Goal: Information Seeking & Learning: Compare options

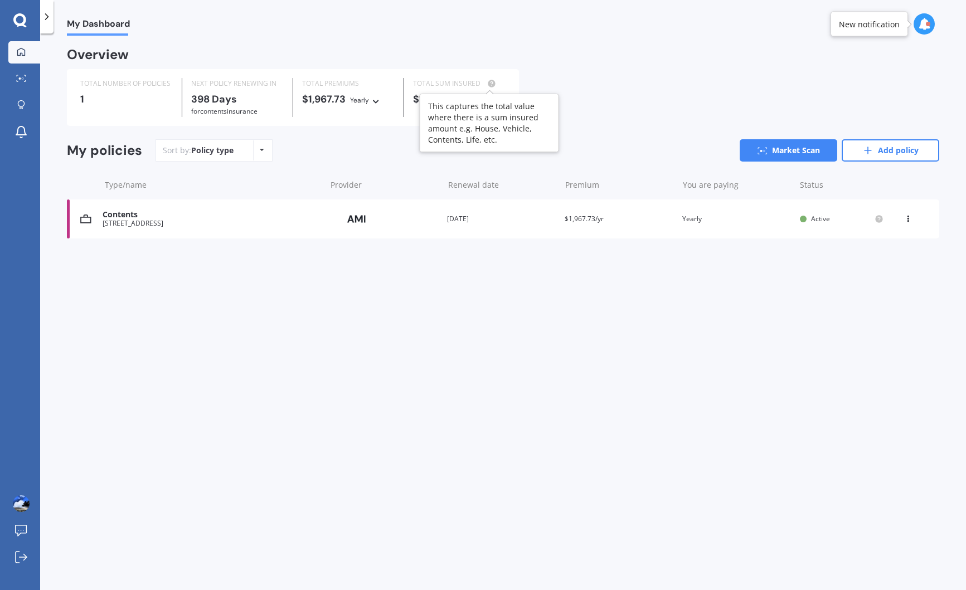
click at [491, 84] on circle at bounding box center [491, 83] width 7 height 7
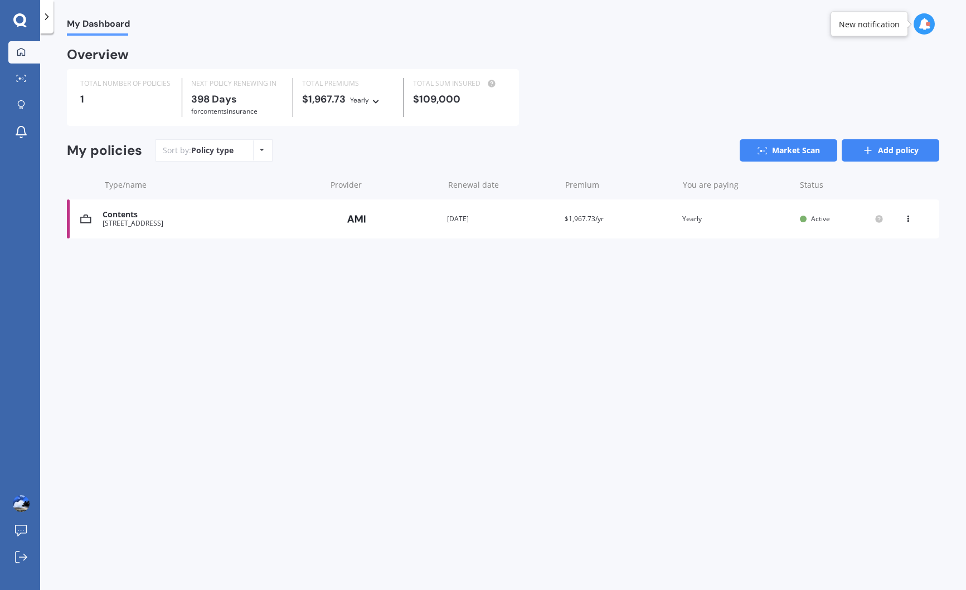
click at [882, 149] on link "Add policy" at bounding box center [891, 150] width 98 height 22
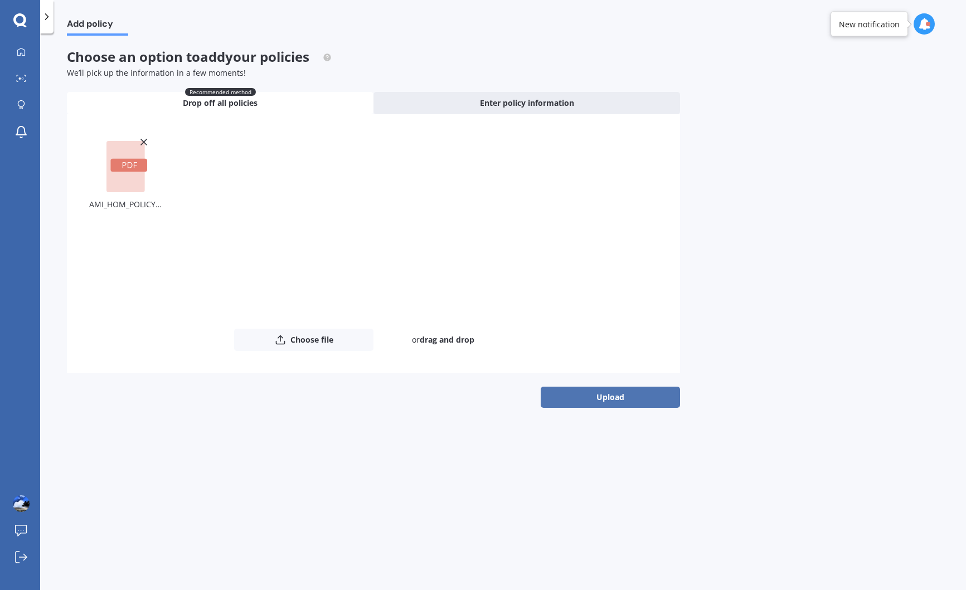
click at [606, 402] on button "Upload" at bounding box center [610, 397] width 139 height 21
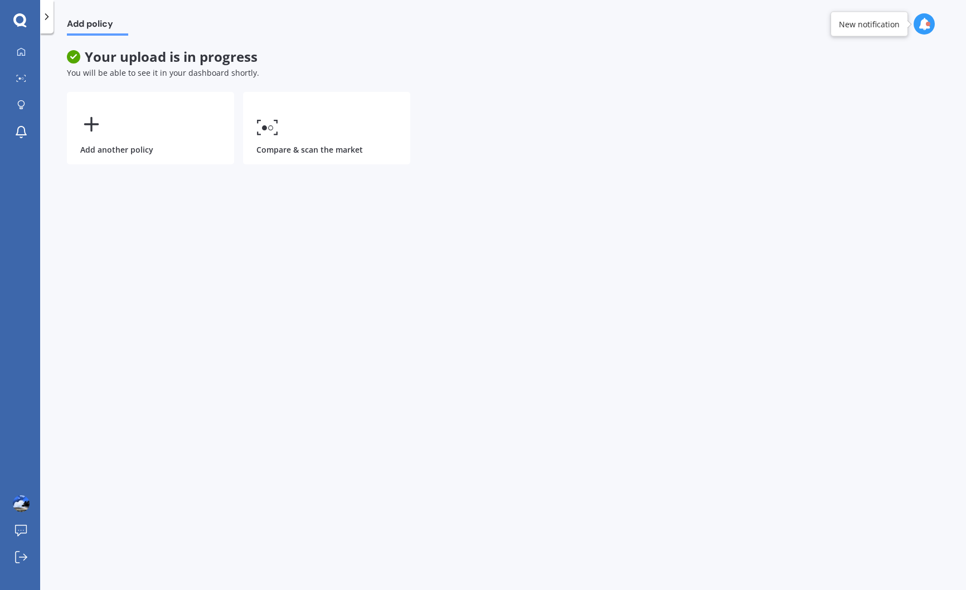
click at [926, 25] on div at bounding box center [928, 24] width 4 height 4
click at [584, 145] on div "Add another policy Compare & scan the market" at bounding box center [373, 128] width 613 height 72
click at [22, 51] on icon at bounding box center [21, 51] width 9 height 9
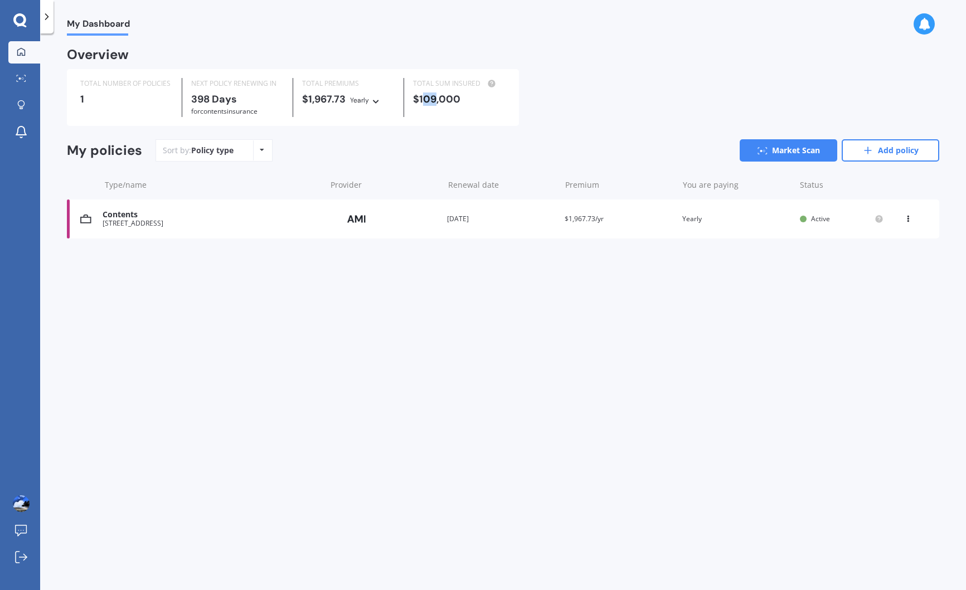
drag, startPoint x: 424, startPoint y: 99, endPoint x: 435, endPoint y: 98, distance: 10.6
click at [435, 98] on div "$109,000" at bounding box center [459, 99] width 93 height 11
click at [133, 220] on div "Contents" at bounding box center [211, 214] width 217 height 9
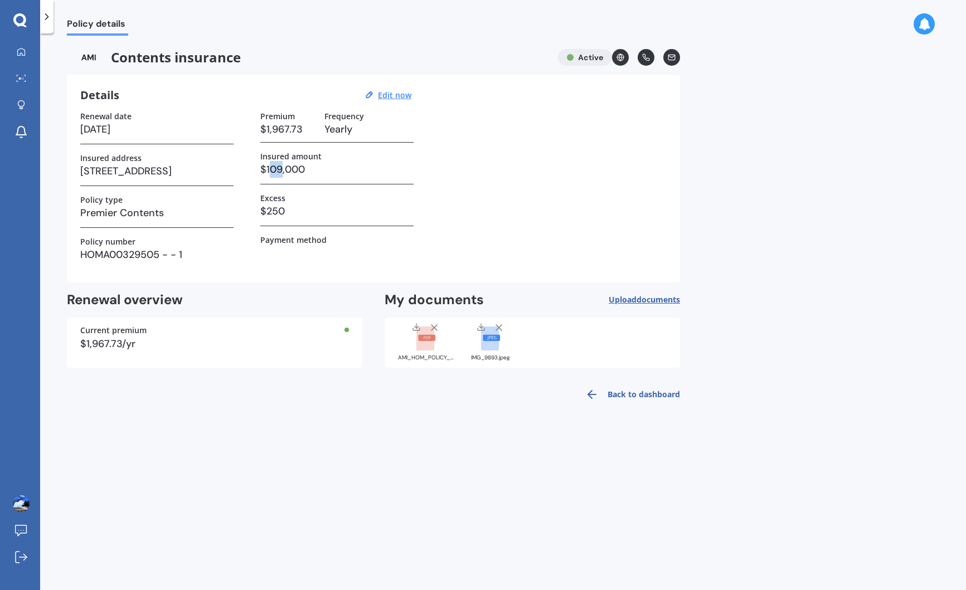
drag, startPoint x: 271, startPoint y: 169, endPoint x: 280, endPoint y: 169, distance: 8.9
click at [280, 169] on h3 "$109,000" at bounding box center [336, 169] width 153 height 17
click at [384, 95] on u "Edit now" at bounding box center [394, 95] width 33 height 11
select select "29"
select select "10"
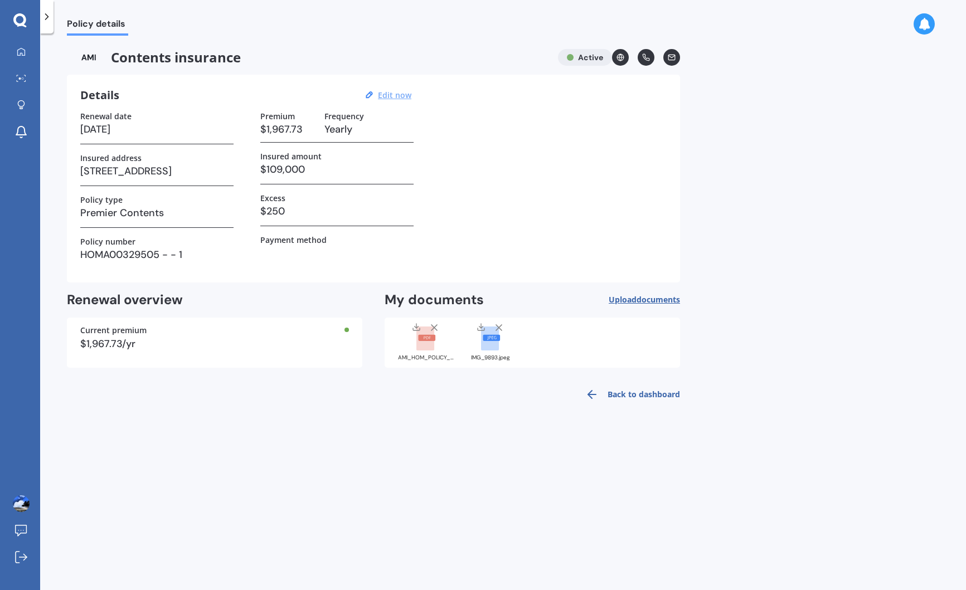
select select "2026"
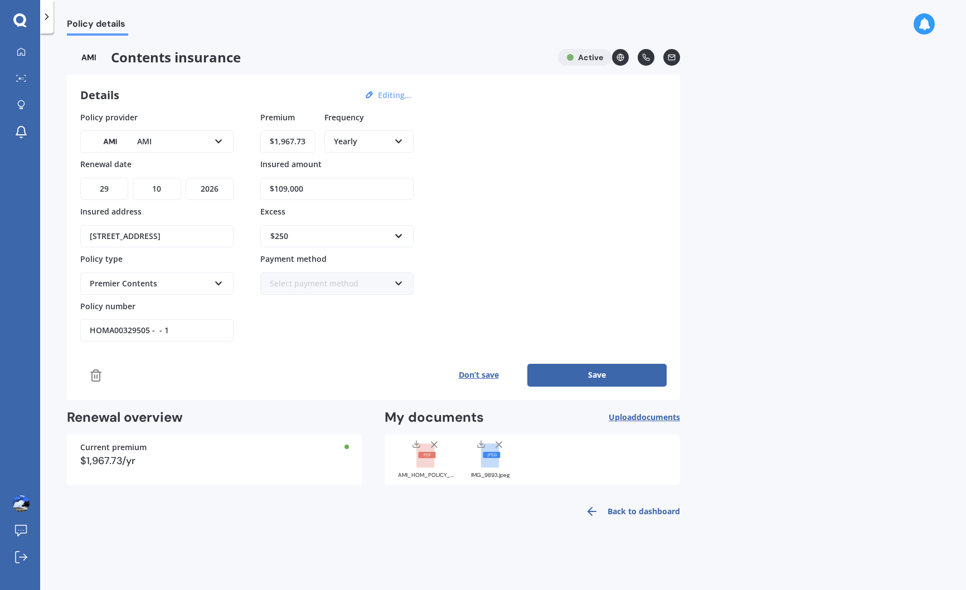
click at [281, 191] on input "$109,000" at bounding box center [336, 189] width 153 height 22
click at [281, 190] on input "$109,000" at bounding box center [336, 189] width 153 height 22
drag, startPoint x: 278, startPoint y: 189, endPoint x: 285, endPoint y: 189, distance: 7.8
click at [285, 189] on input "$109,000" at bounding box center [336, 189] width 153 height 22
type input "$162,000"
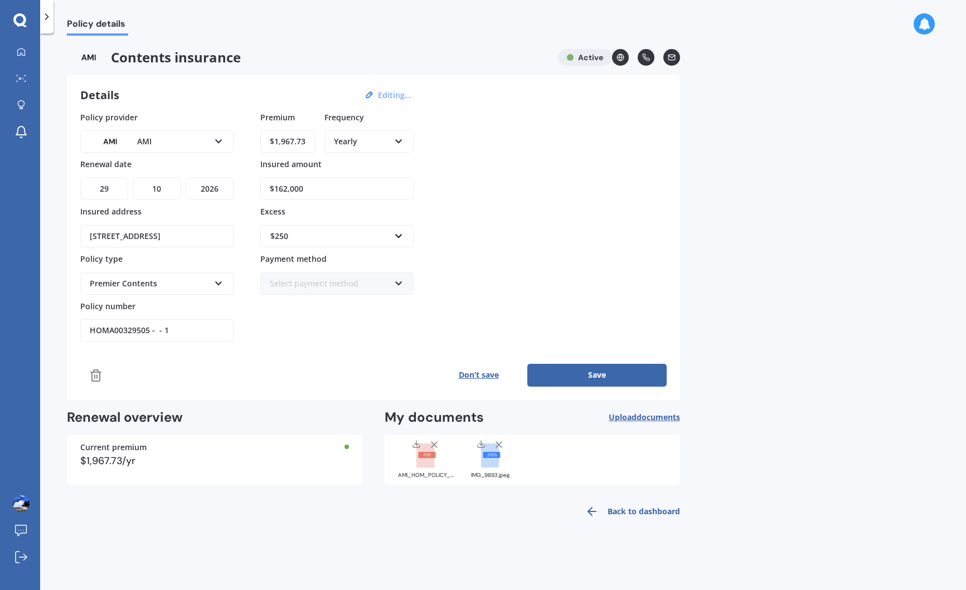
click at [296, 237] on div "$250" at bounding box center [330, 236] width 120 height 12
click at [277, 319] on span "$500" at bounding box center [279, 319] width 18 height 11
click at [331, 311] on div "Premium $1,967.73 Frequency Yearly Yearly Six-Monthly Quarterly Monthly Fortnig…" at bounding box center [336, 226] width 153 height 231
click at [584, 373] on button "Save" at bounding box center [596, 375] width 139 height 22
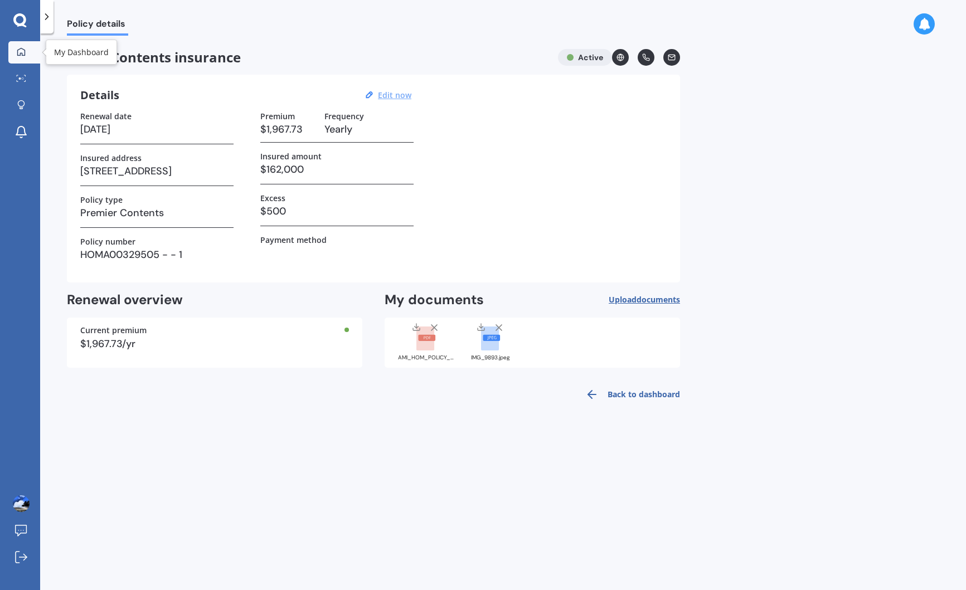
click at [23, 50] on icon at bounding box center [21, 51] width 9 height 9
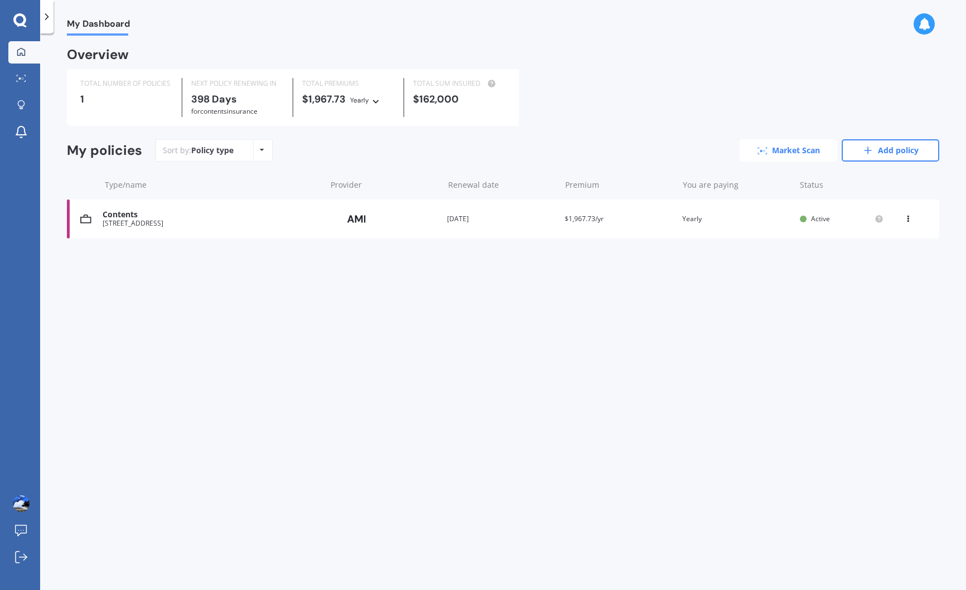
click at [786, 150] on link "Market Scan" at bounding box center [789, 150] width 98 height 22
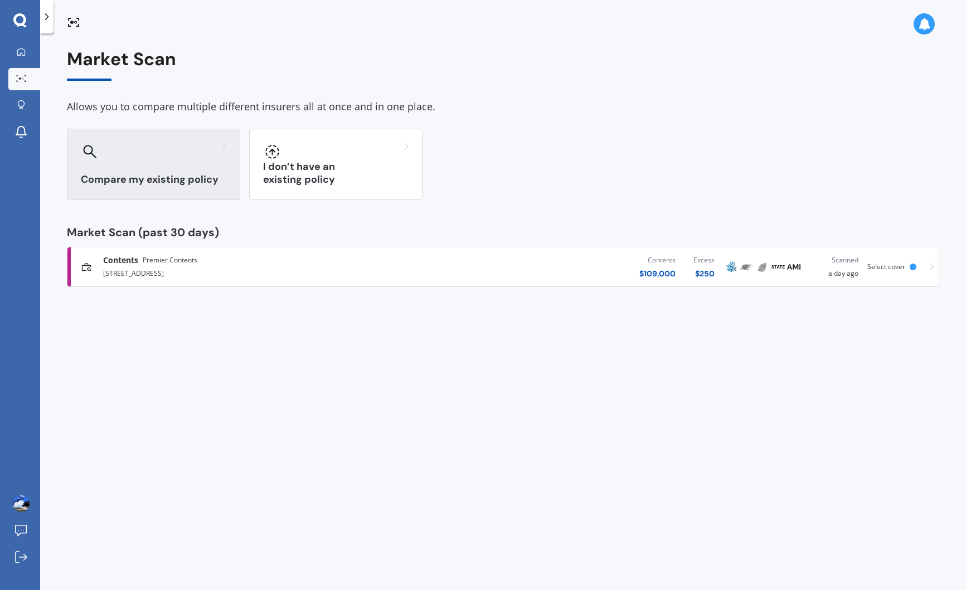
click at [196, 180] on h3 "Compare my existing policy" at bounding box center [153, 179] width 145 height 13
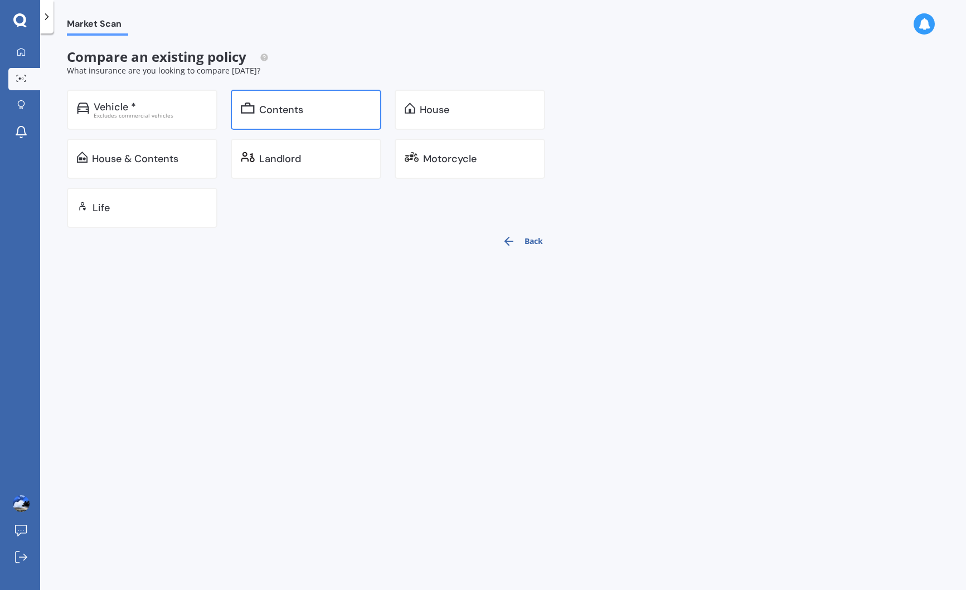
click at [282, 119] on div "Contents" at bounding box center [306, 110] width 151 height 40
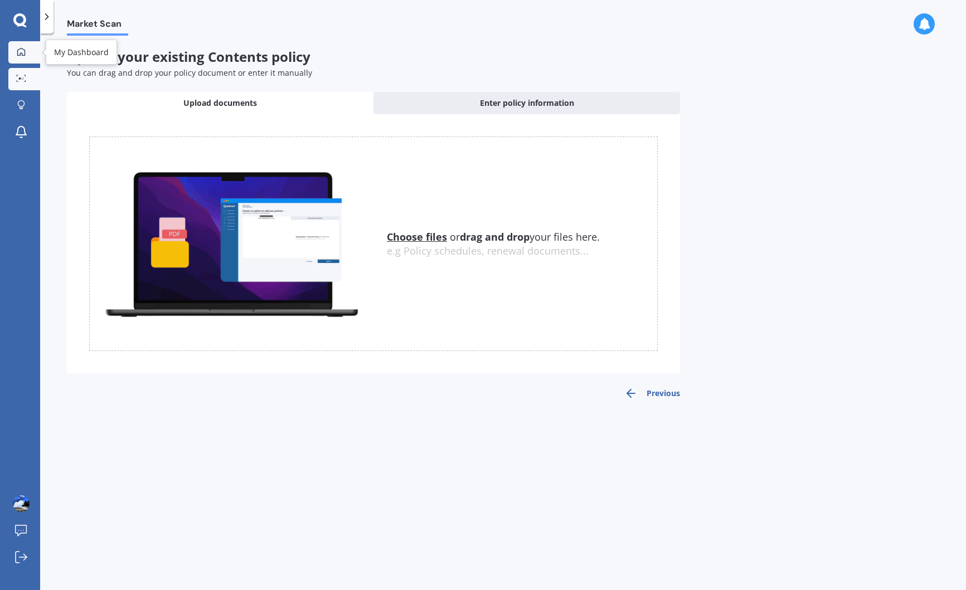
click at [18, 52] on icon at bounding box center [21, 51] width 9 height 9
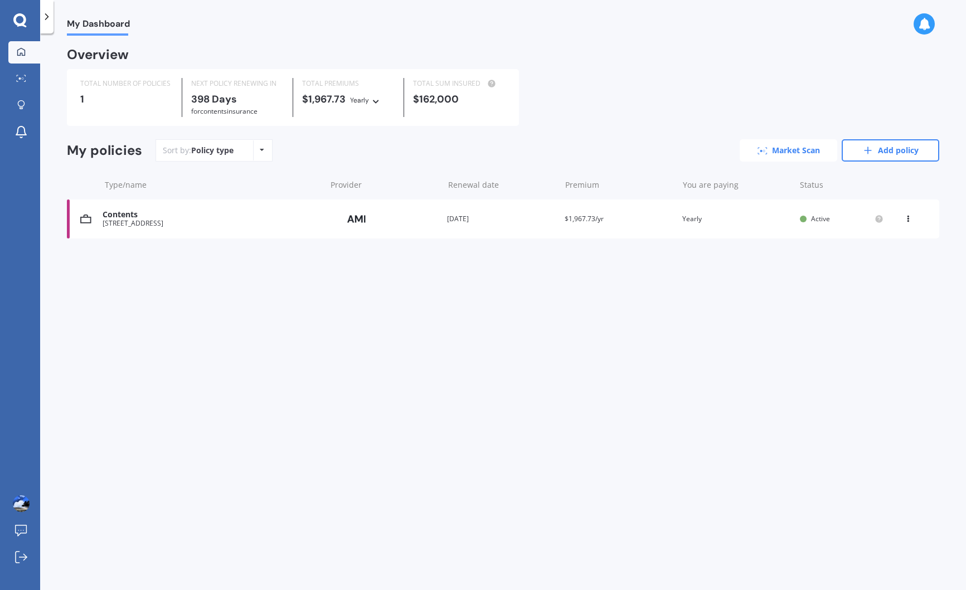
click at [760, 152] on circle at bounding box center [761, 151] width 2 height 2
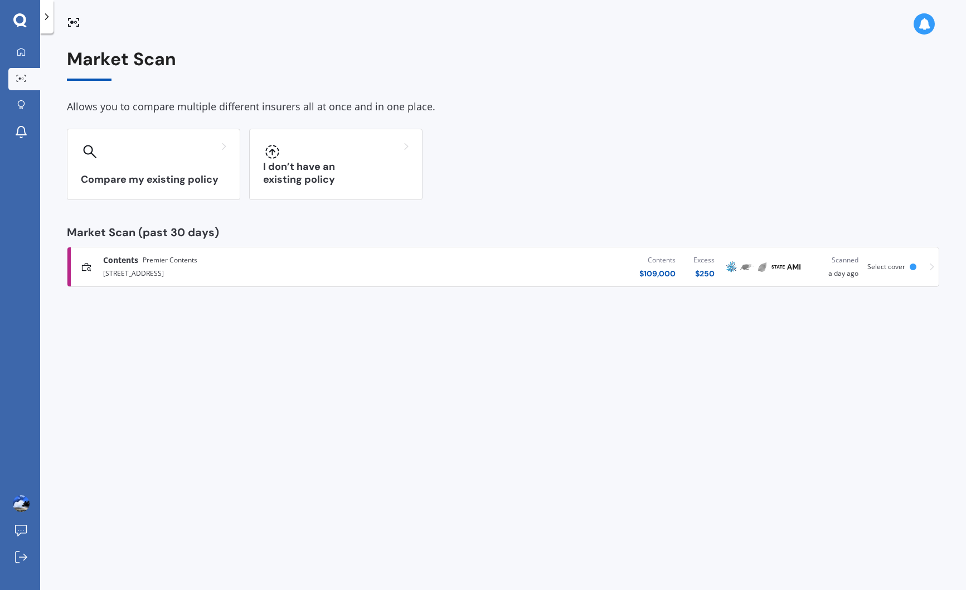
click at [478, 273] on div "Contents $ 109,000 Excess $ 250" at bounding box center [563, 266] width 322 height 33
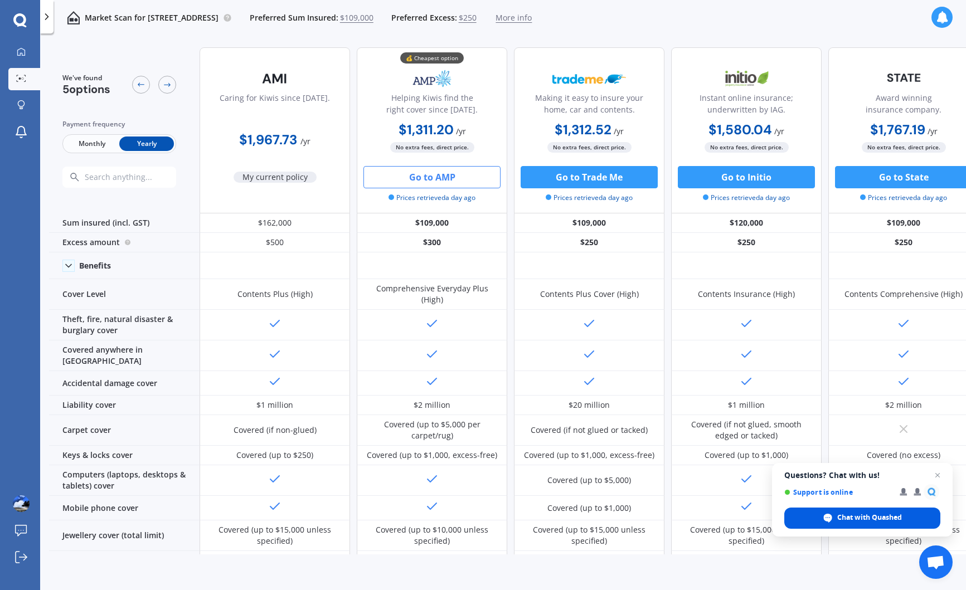
click at [844, 515] on span "Chat with Quashed" at bounding box center [869, 518] width 65 height 10
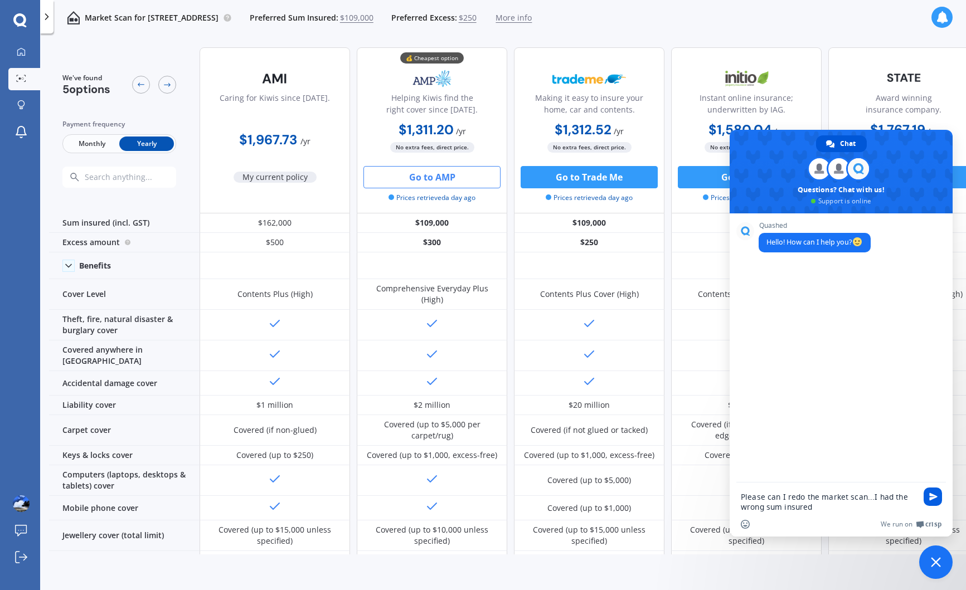
type textarea "Please can I redo the market scan...I had the wrong sum insured"
click at [933, 498] on span "Send" at bounding box center [933, 497] width 8 height 8
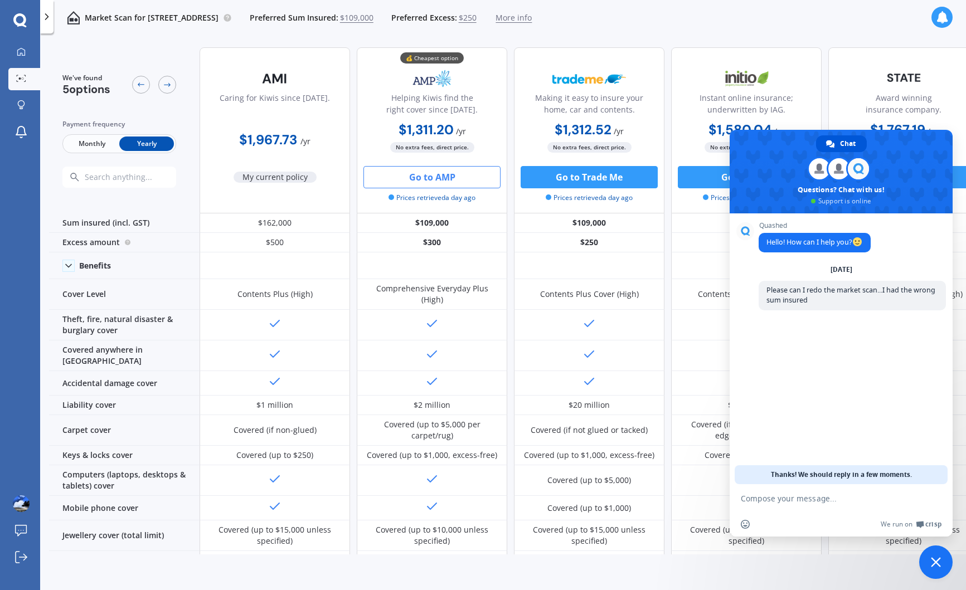
drag, startPoint x: 772, startPoint y: 138, endPoint x: 918, endPoint y: 187, distance: 153.7
click at [908, 197] on span at bounding box center [841, 172] width 223 height 84
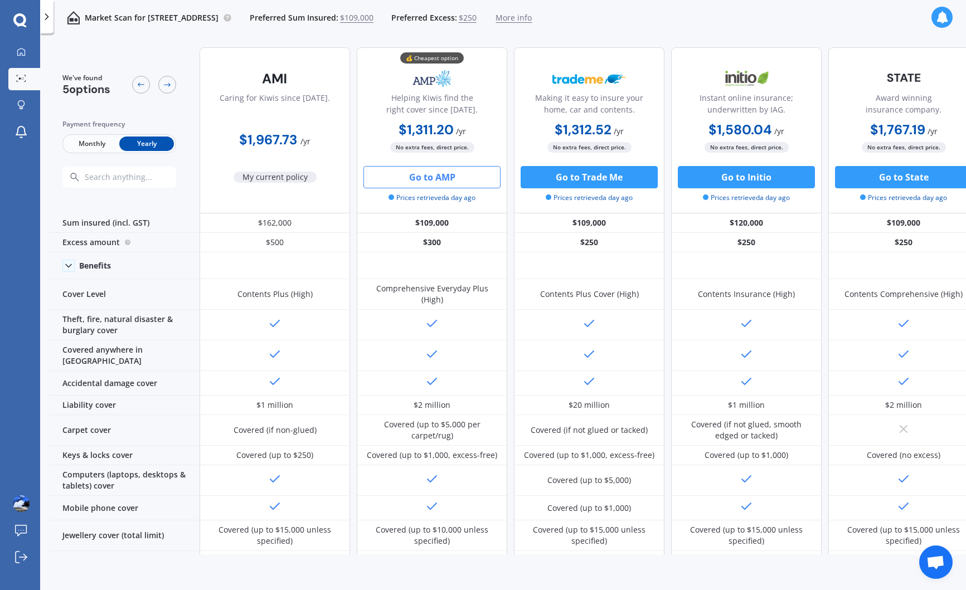
click at [939, 564] on span "Open chat" at bounding box center [935, 564] width 18 height 16
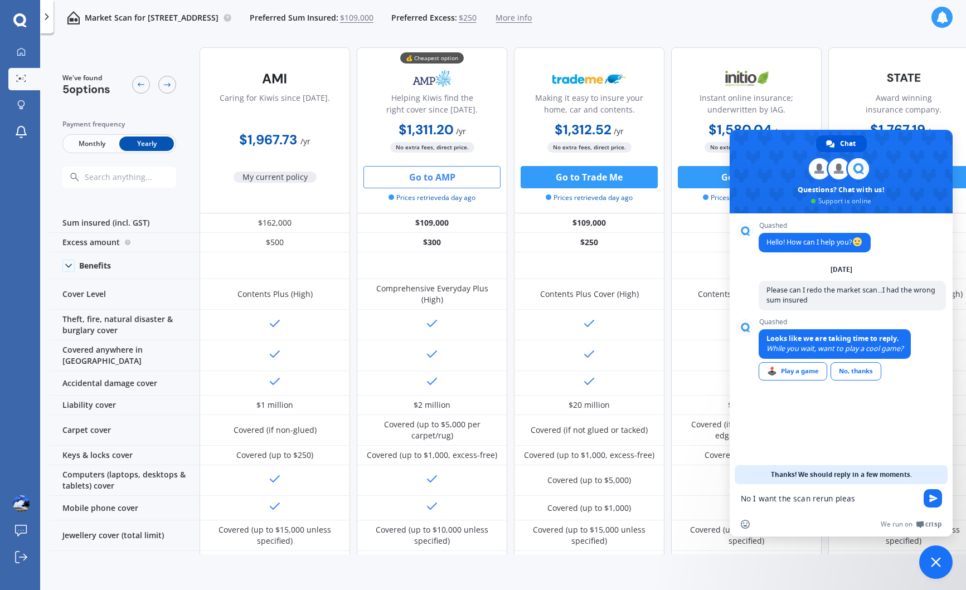
type textarea "No I want the scan rerun please"
click at [532, 18] on span "More info" at bounding box center [514, 17] width 36 height 11
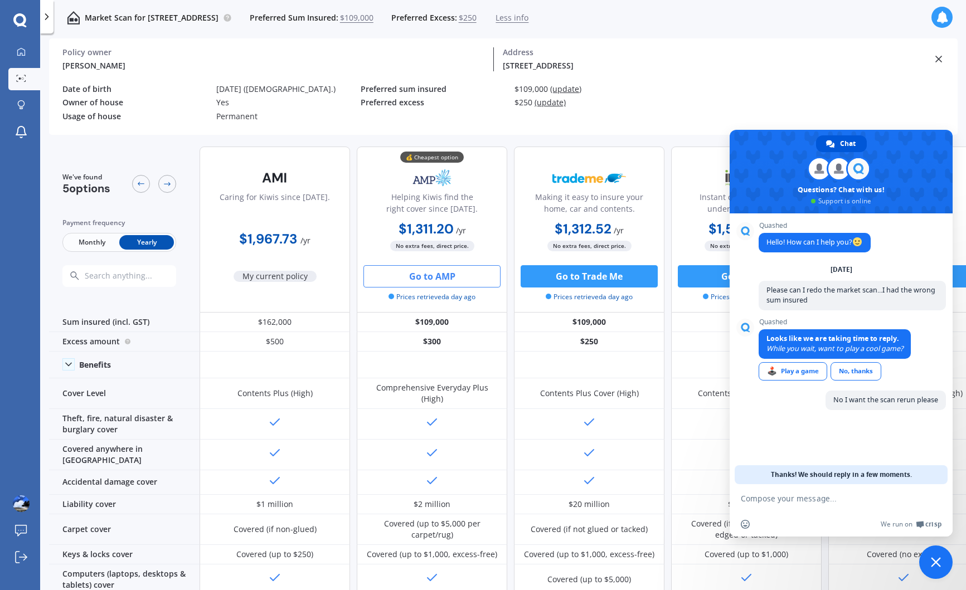
click at [524, 89] on div "$109,000 (update)" at bounding box center [587, 89] width 145 height 9
drag, startPoint x: 524, startPoint y: 89, endPoint x: 531, endPoint y: 90, distance: 7.3
click at [531, 90] on div "$109,000 (update)" at bounding box center [587, 89] width 145 height 9
click at [570, 89] on span "(update)" at bounding box center [565, 89] width 31 height 11
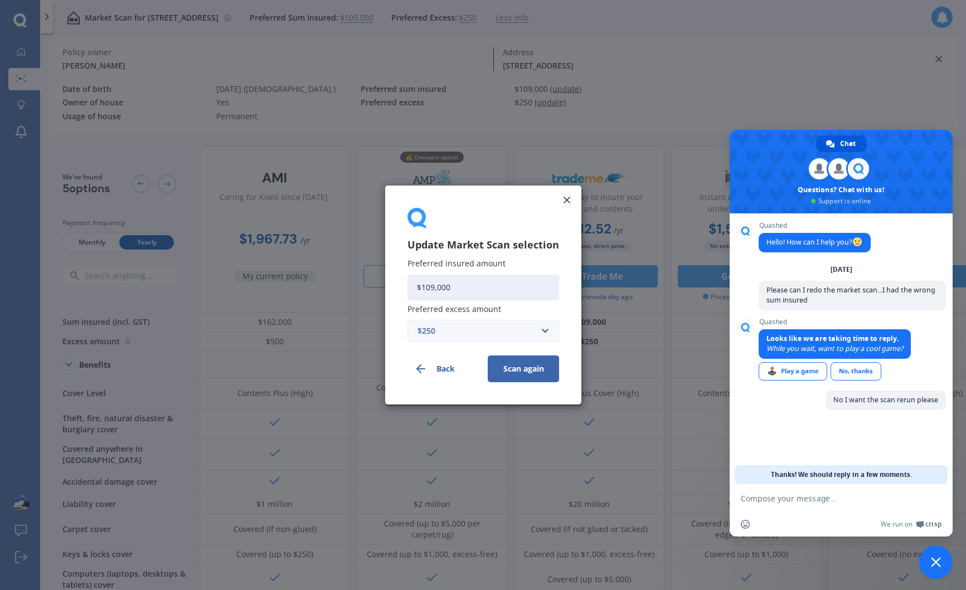
drag, startPoint x: 428, startPoint y: 288, endPoint x: 434, endPoint y: 289, distance: 6.7
click at [434, 289] on input "$109,000" at bounding box center [484, 288] width 152 height 26
type input "$162,000"
click at [545, 332] on input "text" at bounding box center [480, 331] width 142 height 21
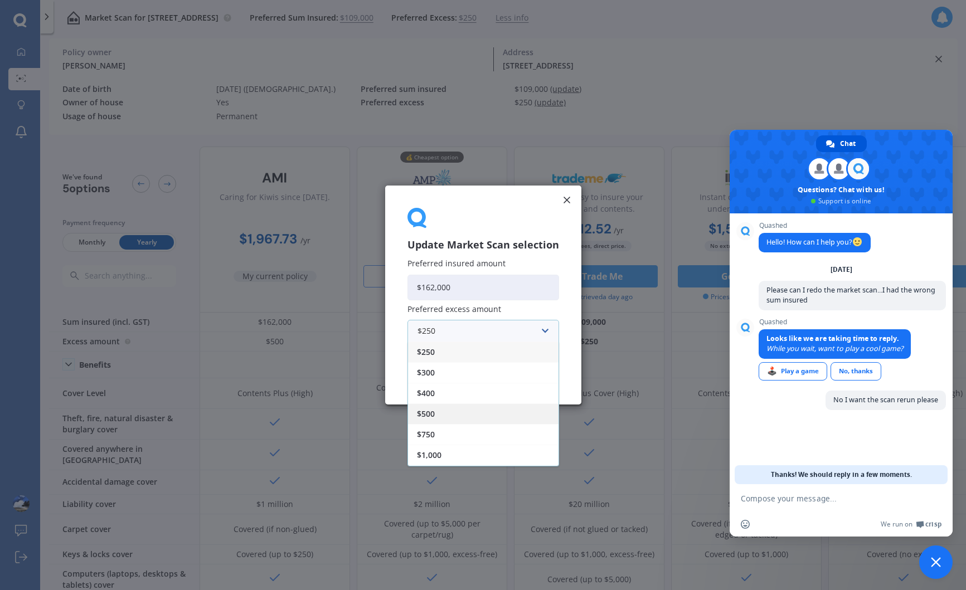
click at [430, 415] on span "$500" at bounding box center [426, 414] width 18 height 8
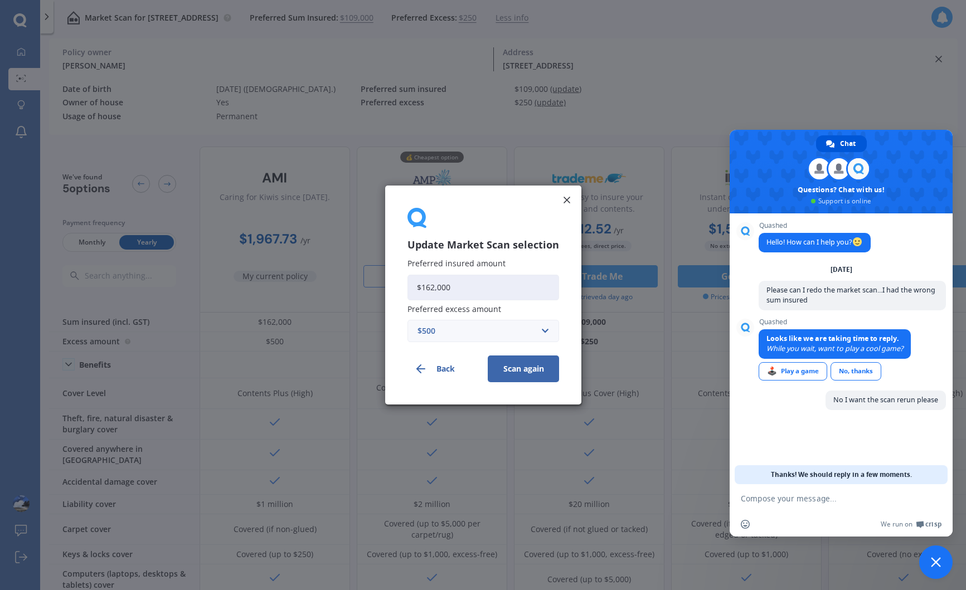
click at [519, 368] on button "Scan again" at bounding box center [523, 369] width 71 height 27
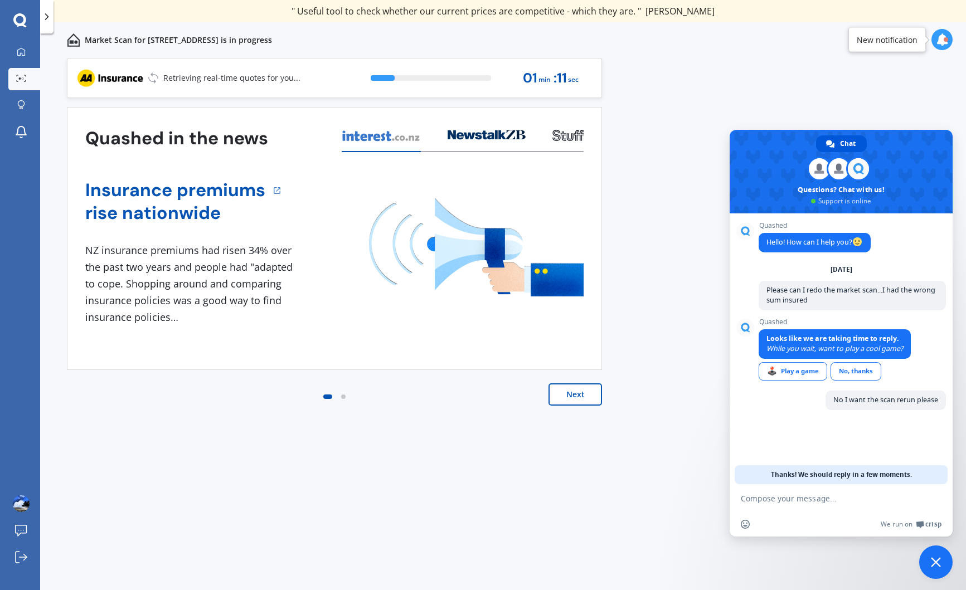
click at [934, 561] on span "Close chat" at bounding box center [936, 562] width 10 height 10
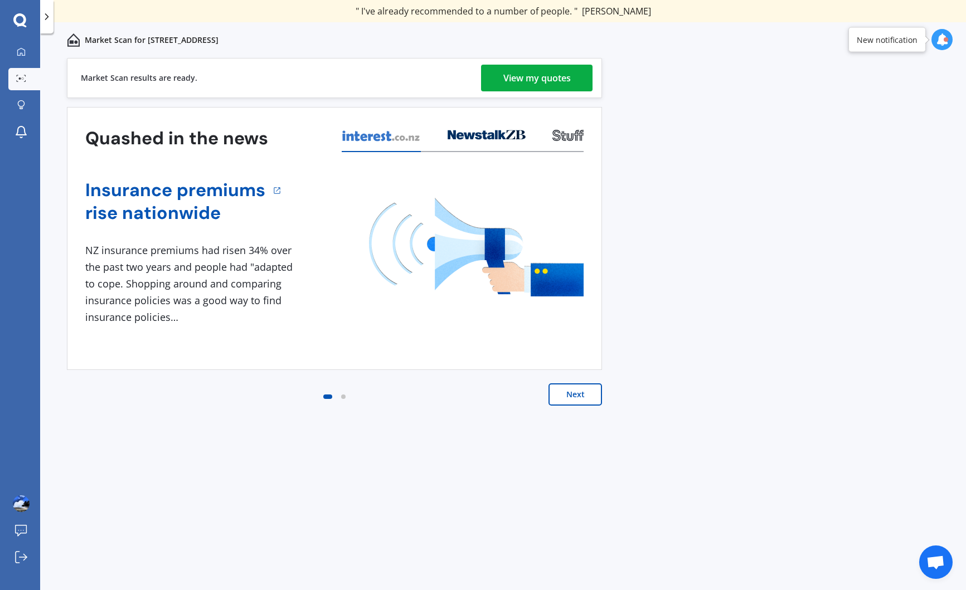
click at [513, 79] on div "View my quotes" at bounding box center [536, 78] width 67 height 27
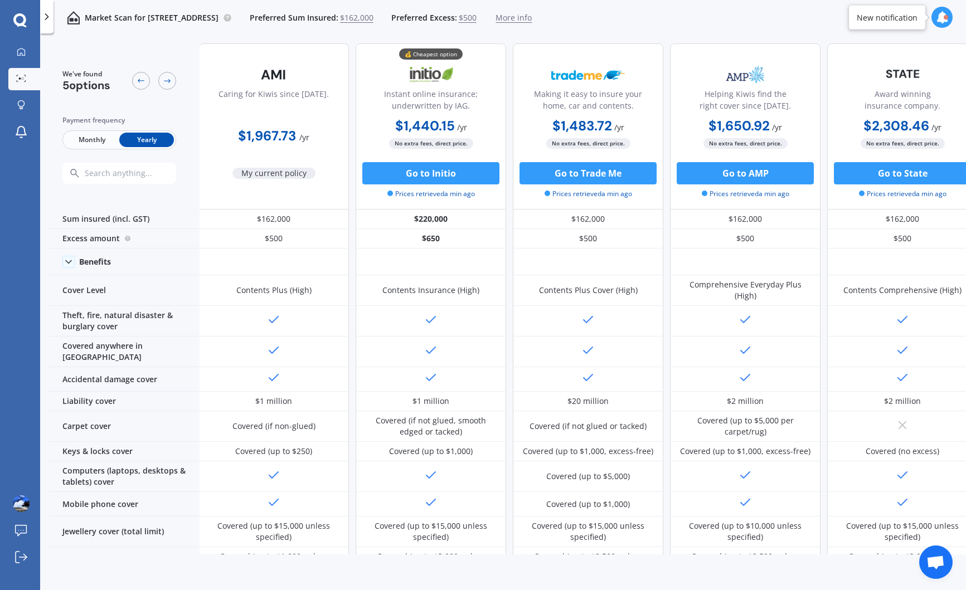
scroll to position [4, 18]
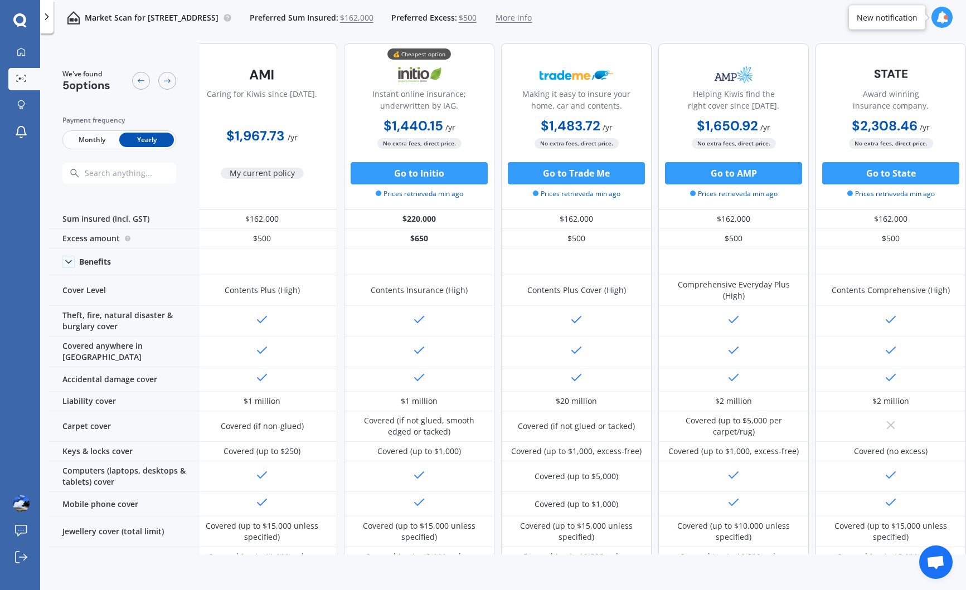
click at [373, 18] on span "$162,000" at bounding box center [356, 17] width 33 height 11
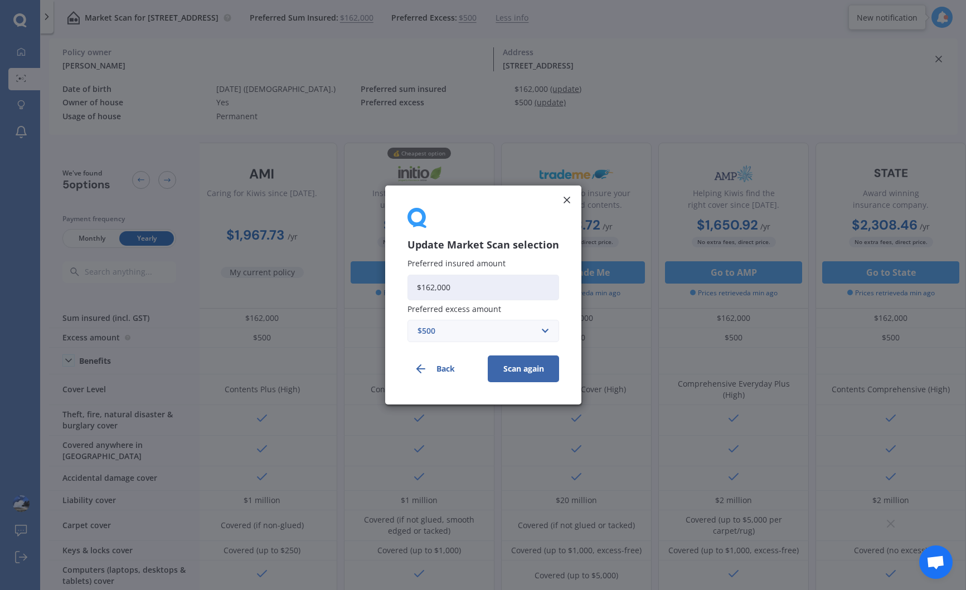
click at [454, 288] on input "$162,000" at bounding box center [484, 288] width 152 height 26
drag, startPoint x: 428, startPoint y: 287, endPoint x: 434, endPoint y: 285, distance: 6.2
click at [434, 285] on input "$162,000" at bounding box center [484, 288] width 152 height 26
type input "$130,000"
click at [424, 331] on div "$500" at bounding box center [477, 331] width 118 height 12
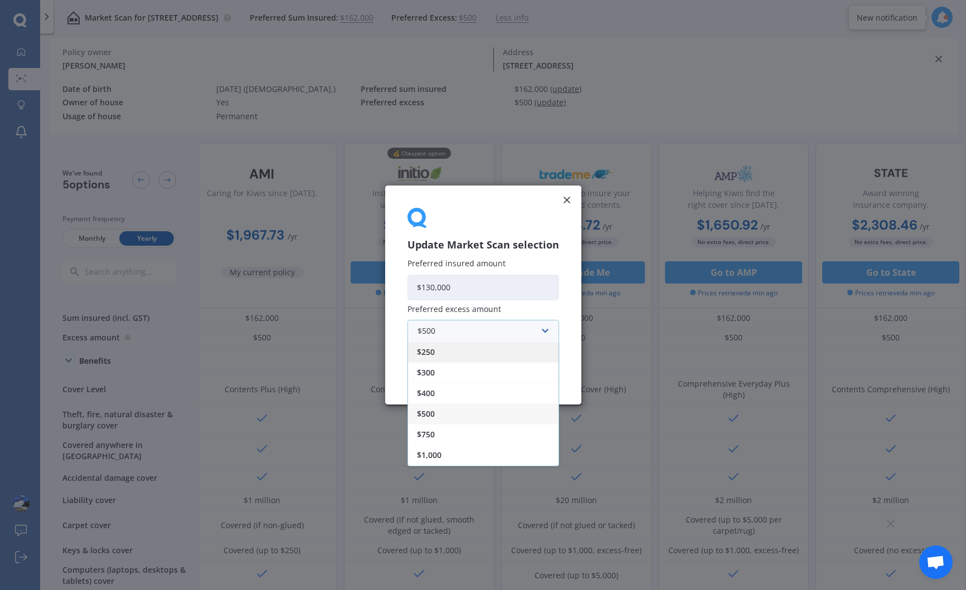
click at [431, 350] on span "$250" at bounding box center [426, 352] width 18 height 8
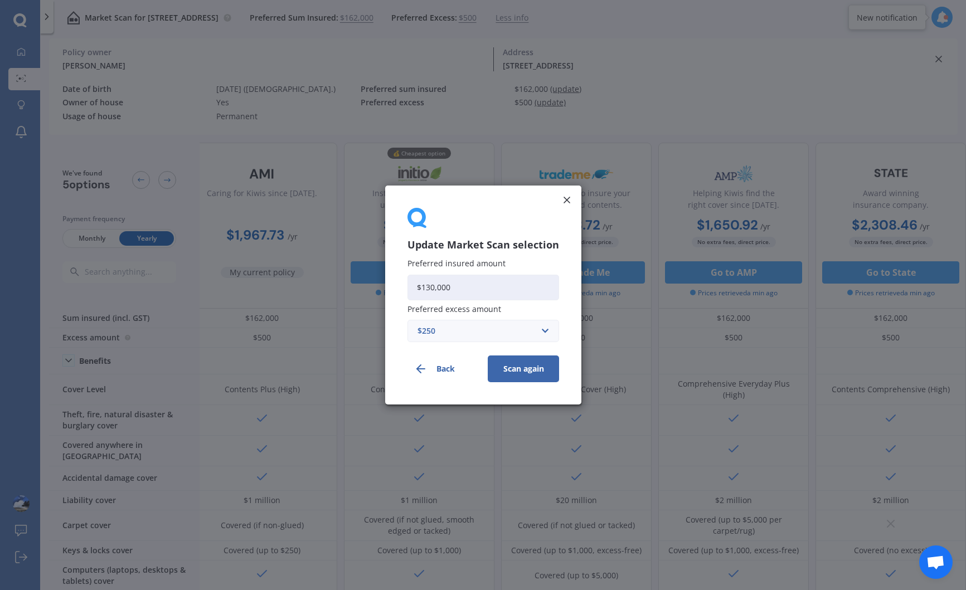
click at [482, 335] on div "$250" at bounding box center [477, 331] width 118 height 12
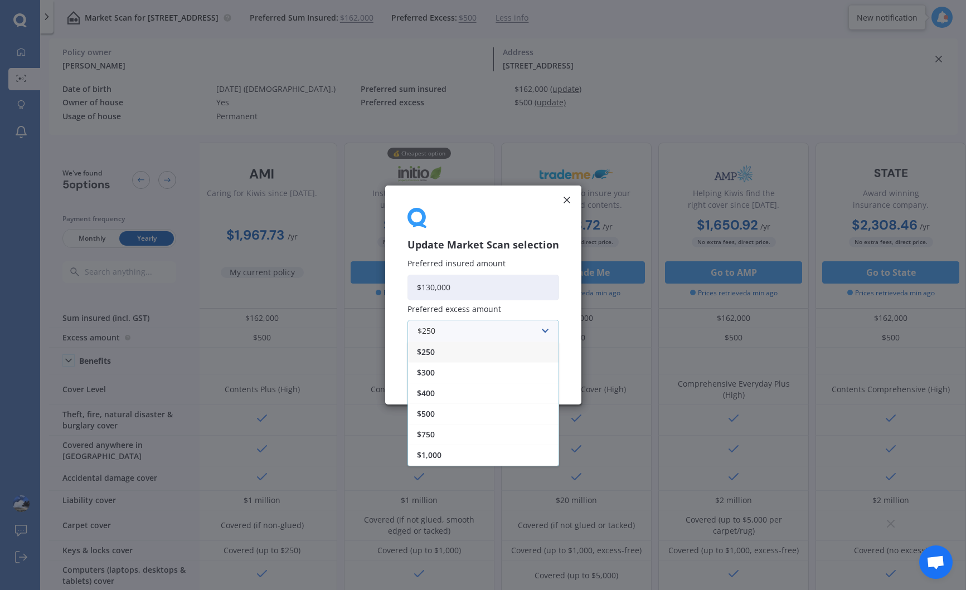
click at [426, 352] on span "$250" at bounding box center [426, 352] width 18 height 8
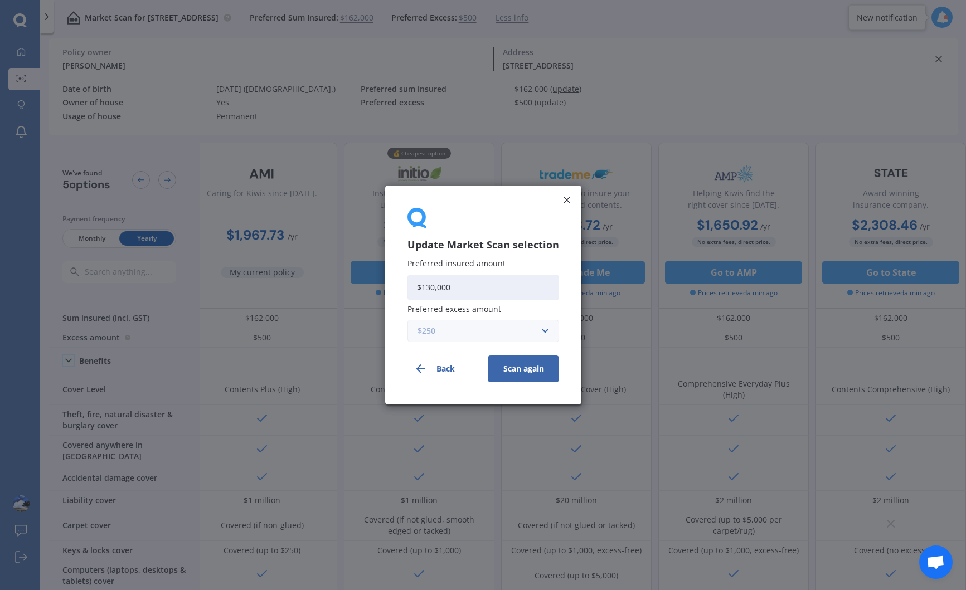
click at [488, 356] on button "Scan again" at bounding box center [523, 369] width 71 height 27
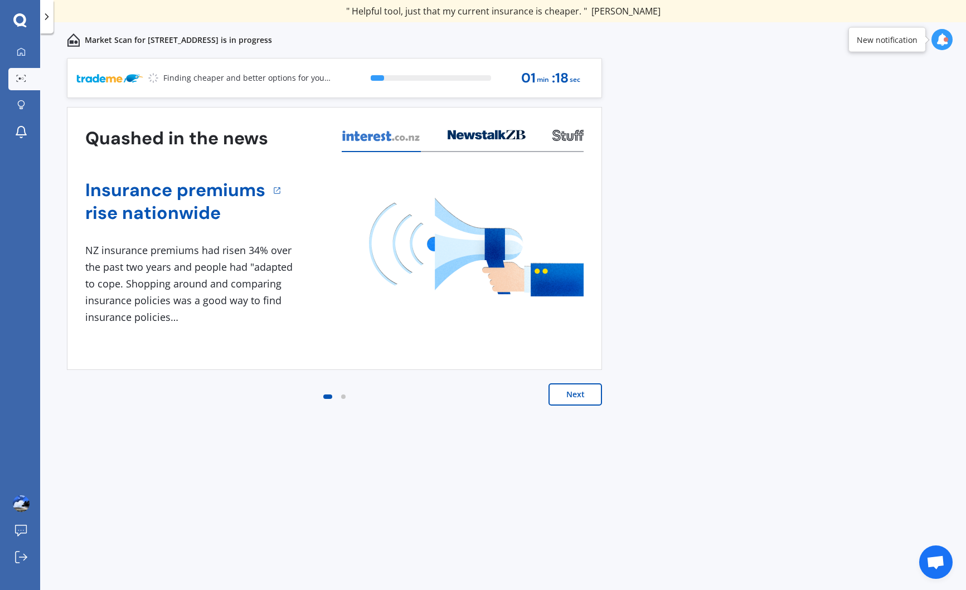
click at [939, 40] on icon at bounding box center [942, 39] width 12 height 12
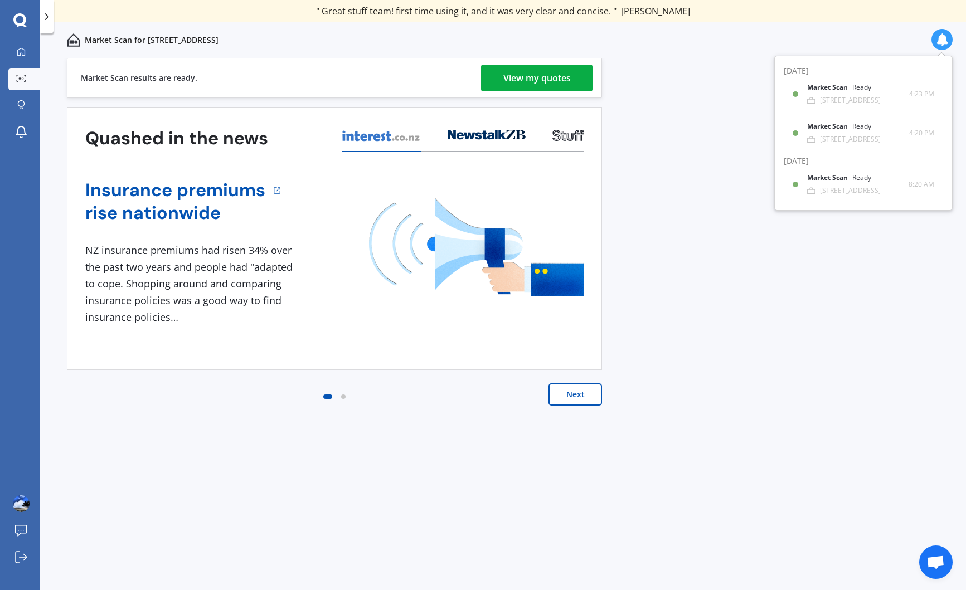
click at [534, 78] on div "View my quotes" at bounding box center [536, 78] width 67 height 27
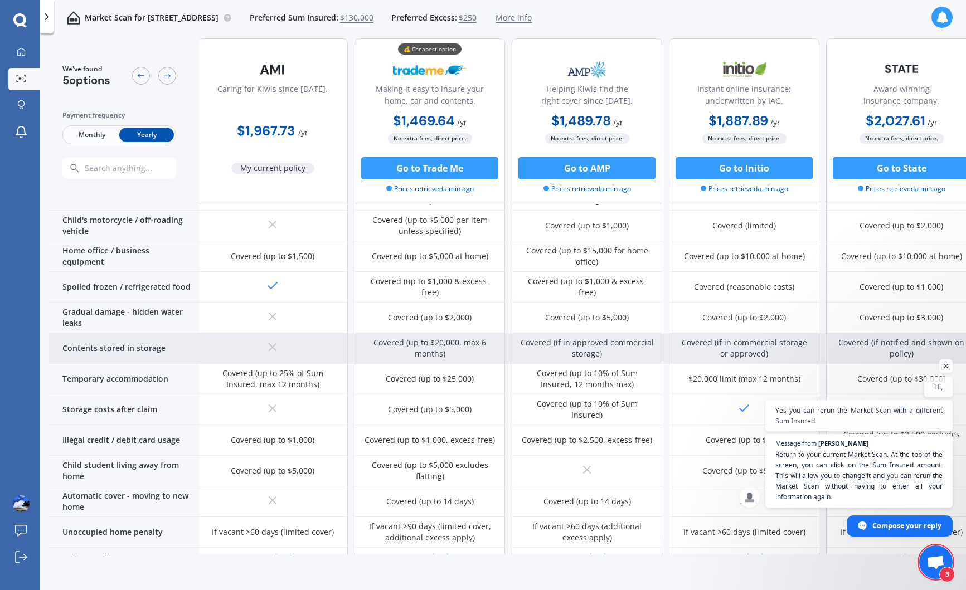
scroll to position [546, 4]
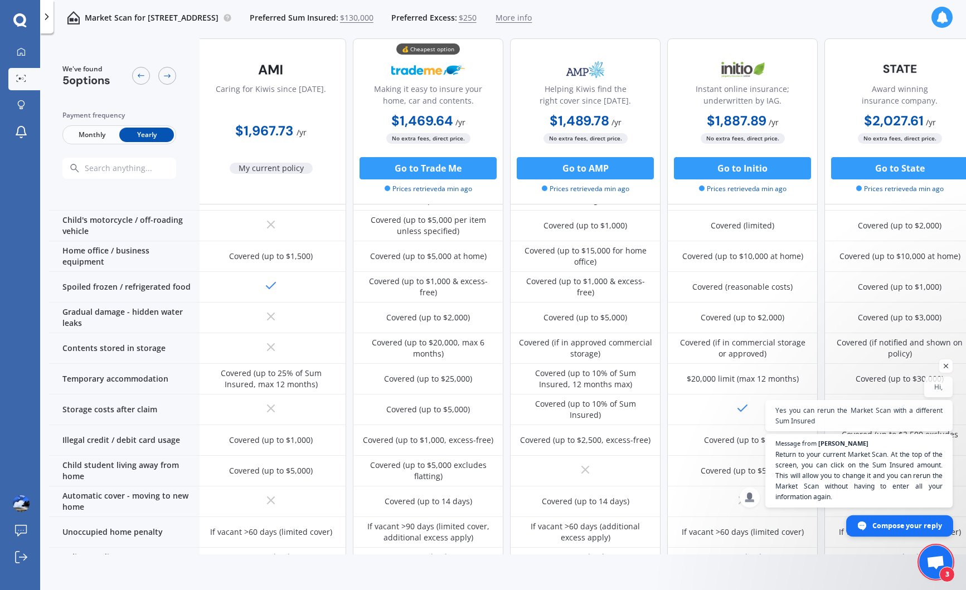
click at [905, 526] on span "Compose your reply" at bounding box center [907, 526] width 70 height 20
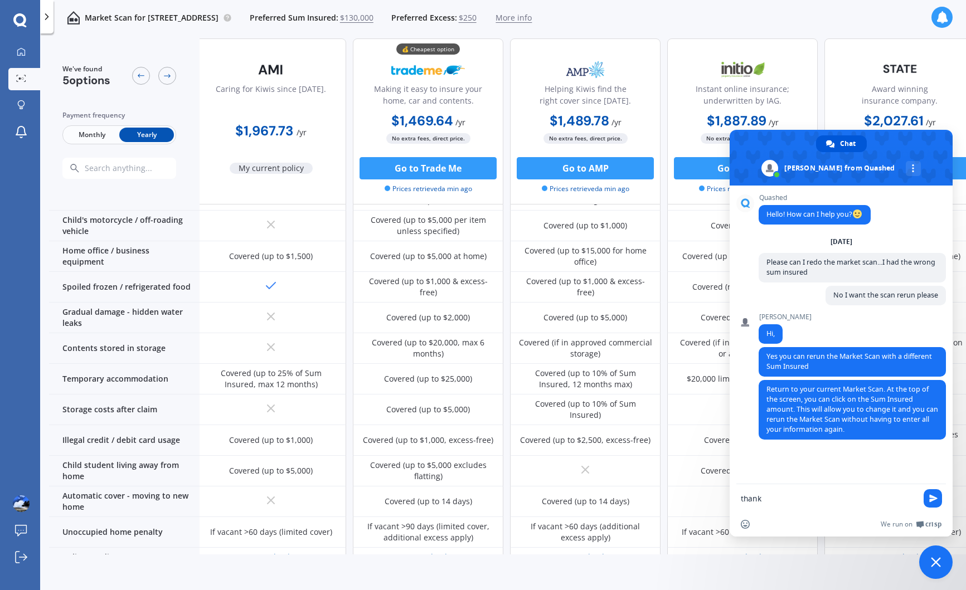
type textarea "thanks"
click at [807, 16] on div "Market Scan for [STREET_ADDRESS] Preferred Sum Insured: $130,000 Preferred Exce…" at bounding box center [503, 18] width 926 height 36
click at [937, 564] on span "Close chat" at bounding box center [936, 562] width 10 height 10
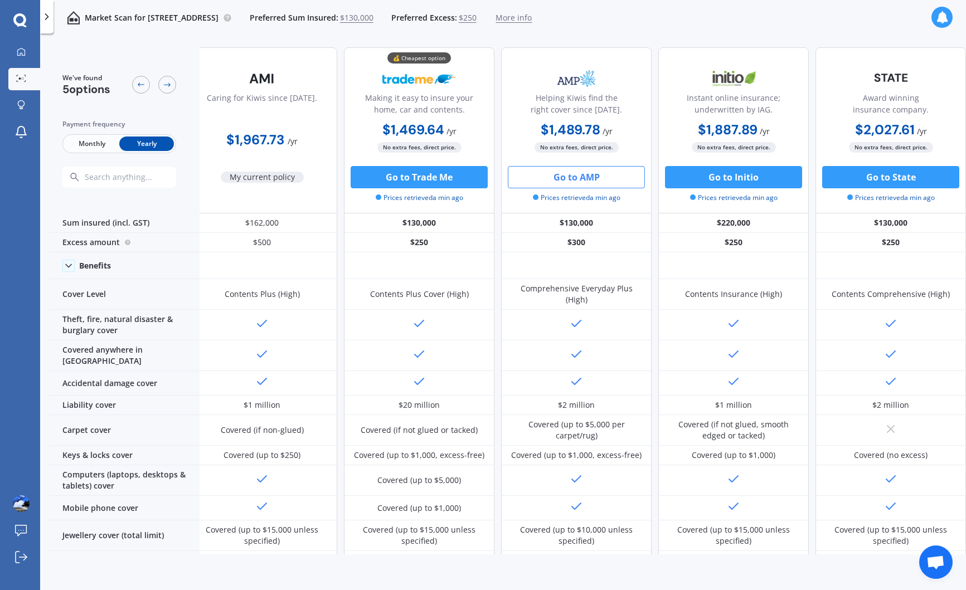
scroll to position [0, 9]
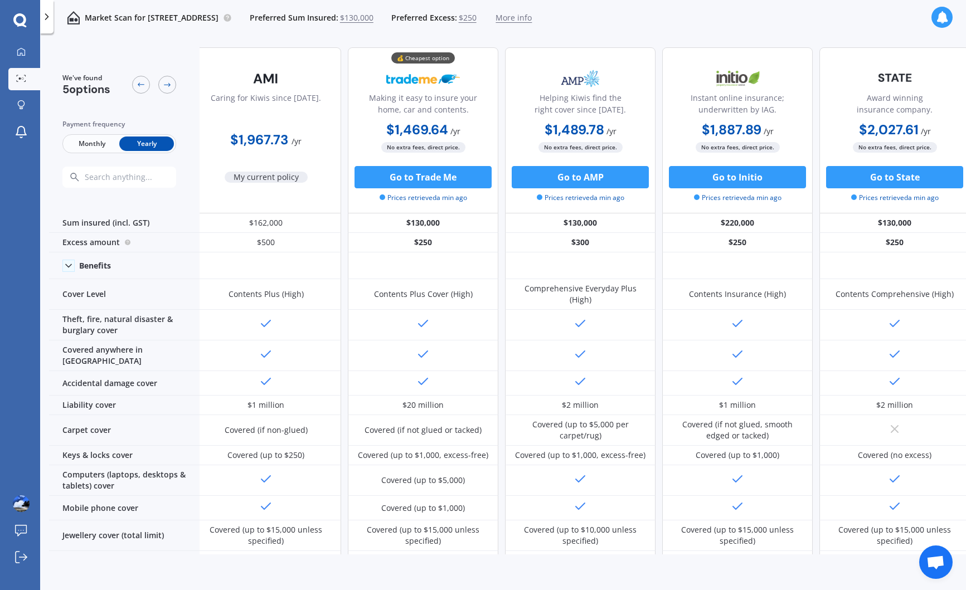
click at [793, 39] on div "We've found 5 options Payment frequency Monthly Yearly Caring for Kiwis since […" at bounding box center [505, 575] width 930 height 1075
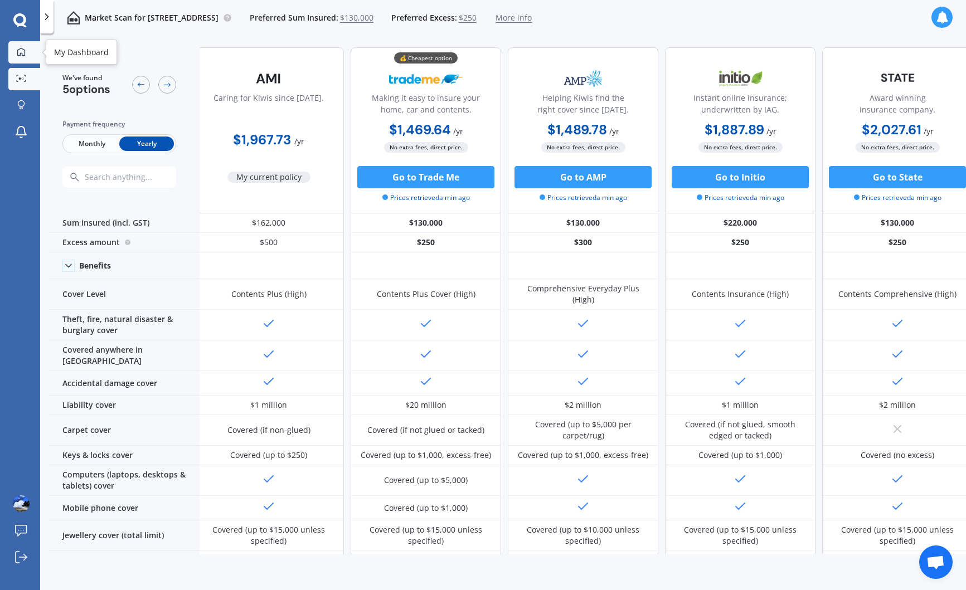
click at [20, 52] on icon at bounding box center [21, 51] width 8 height 8
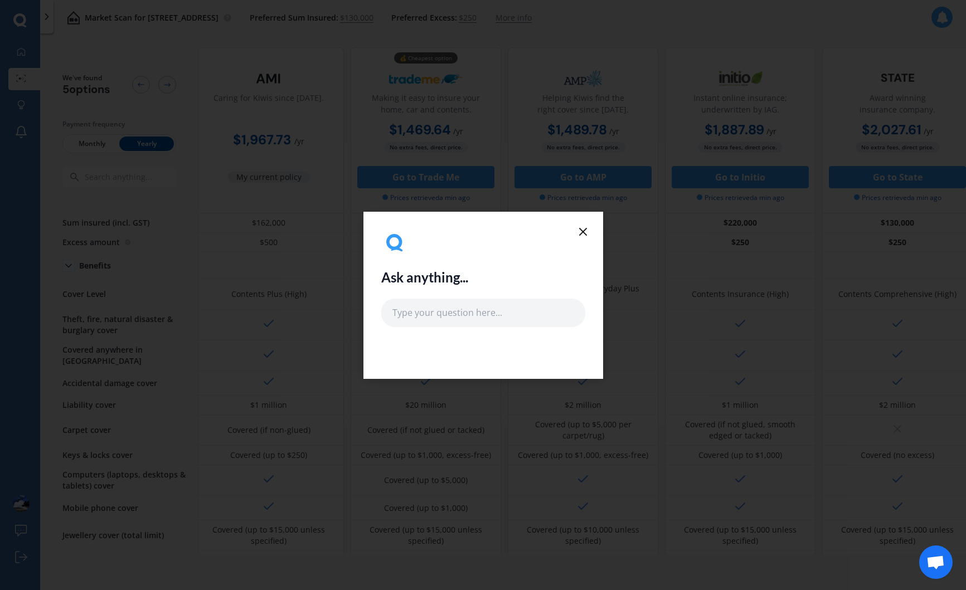
click at [583, 232] on line at bounding box center [583, 232] width 7 height 7
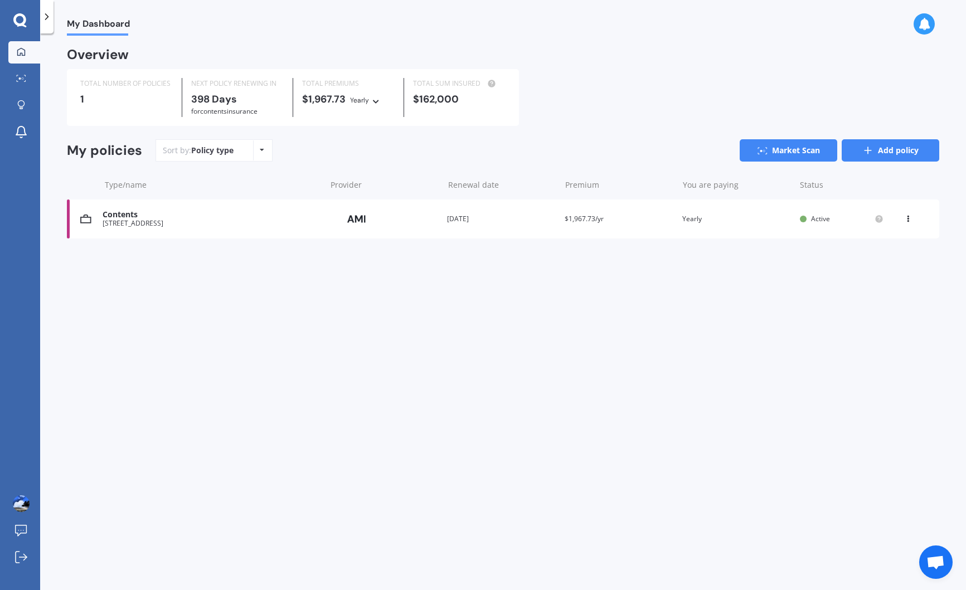
click at [866, 152] on icon at bounding box center [867, 150] width 11 height 11
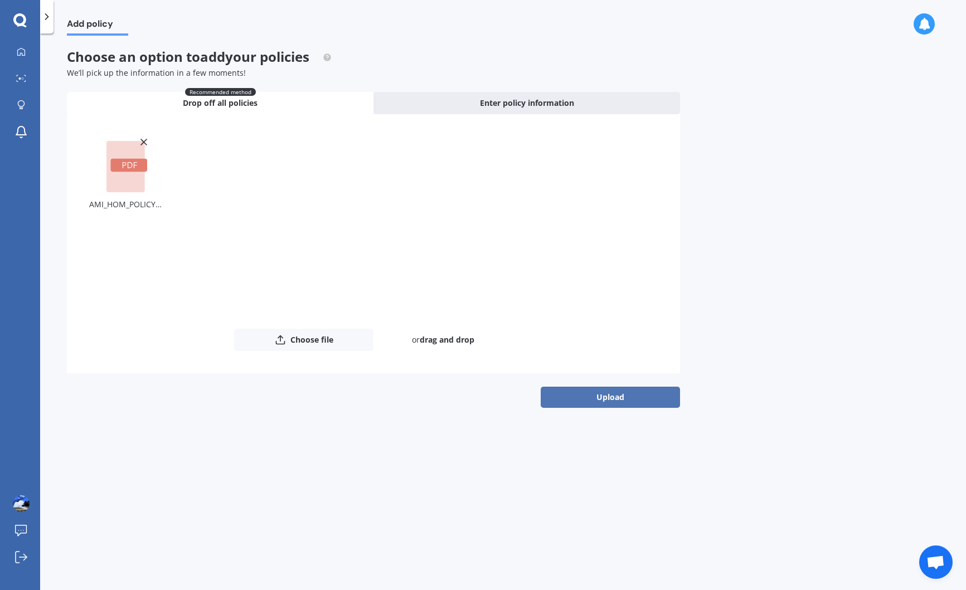
click at [614, 400] on button "Upload" at bounding box center [610, 397] width 139 height 21
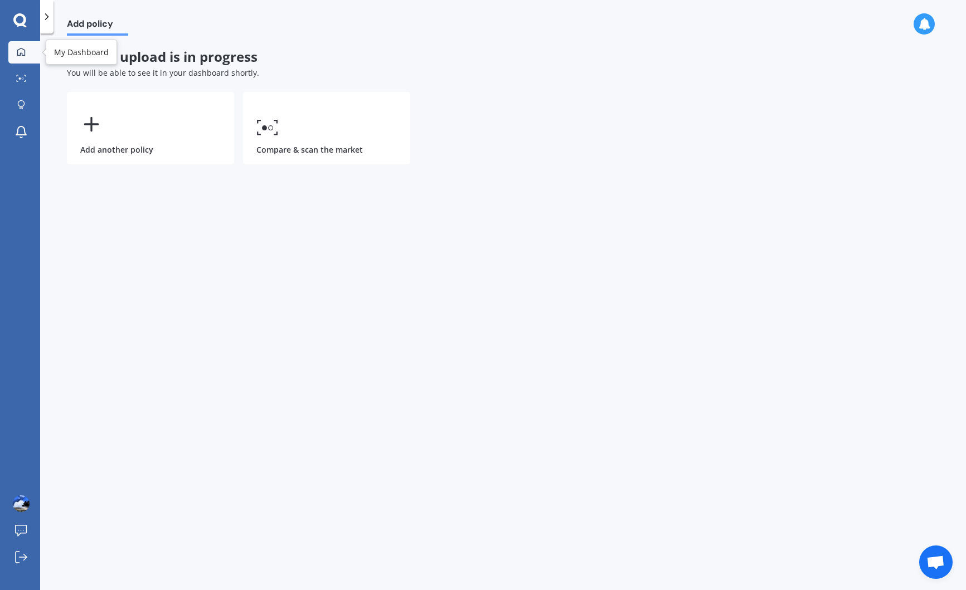
click at [21, 49] on icon at bounding box center [21, 51] width 9 height 9
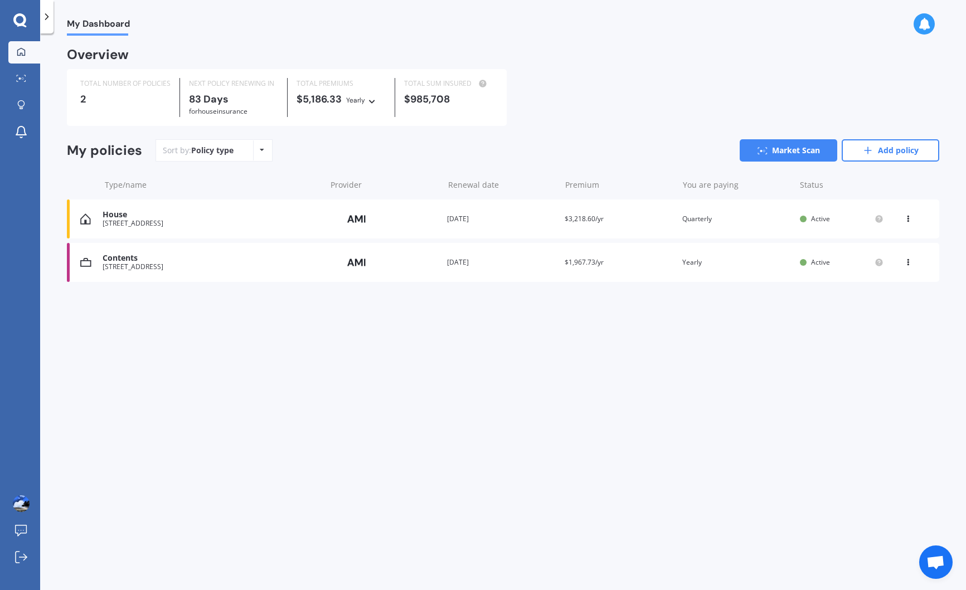
click at [270, 224] on div "[STREET_ADDRESS]" at bounding box center [211, 224] width 217 height 8
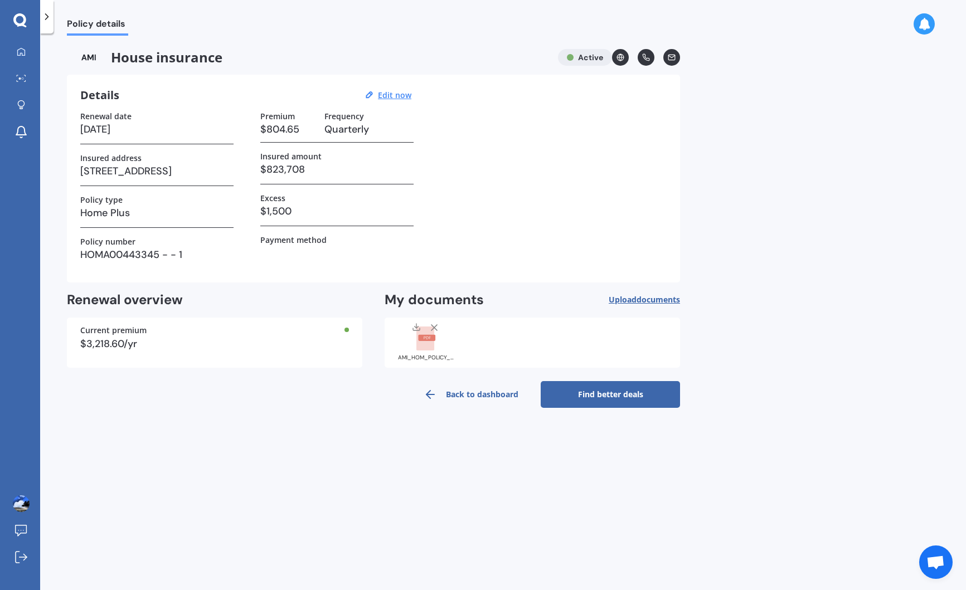
click at [626, 396] on link "Find better deals" at bounding box center [610, 394] width 139 height 27
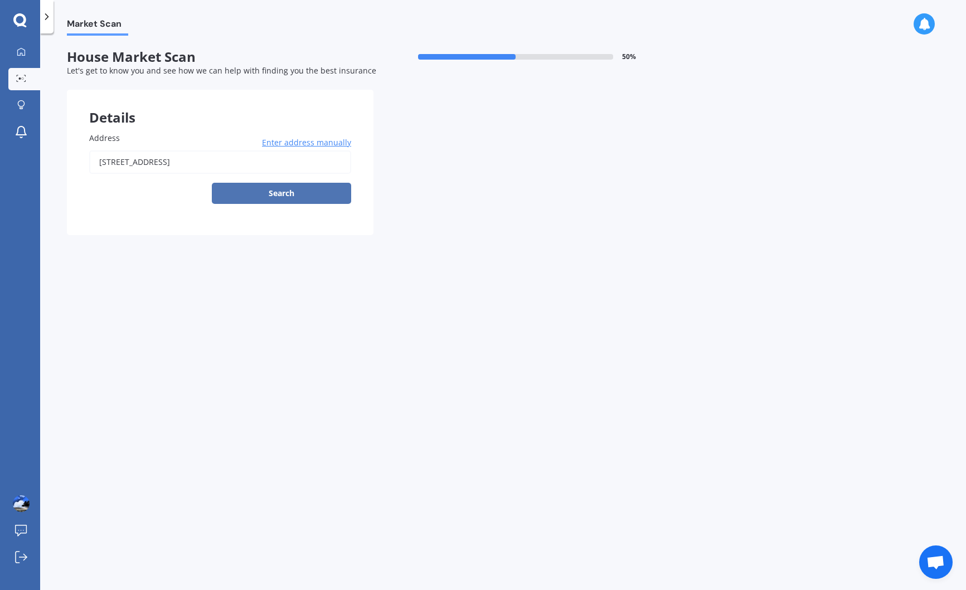
click at [279, 196] on button "Search" at bounding box center [281, 193] width 139 height 21
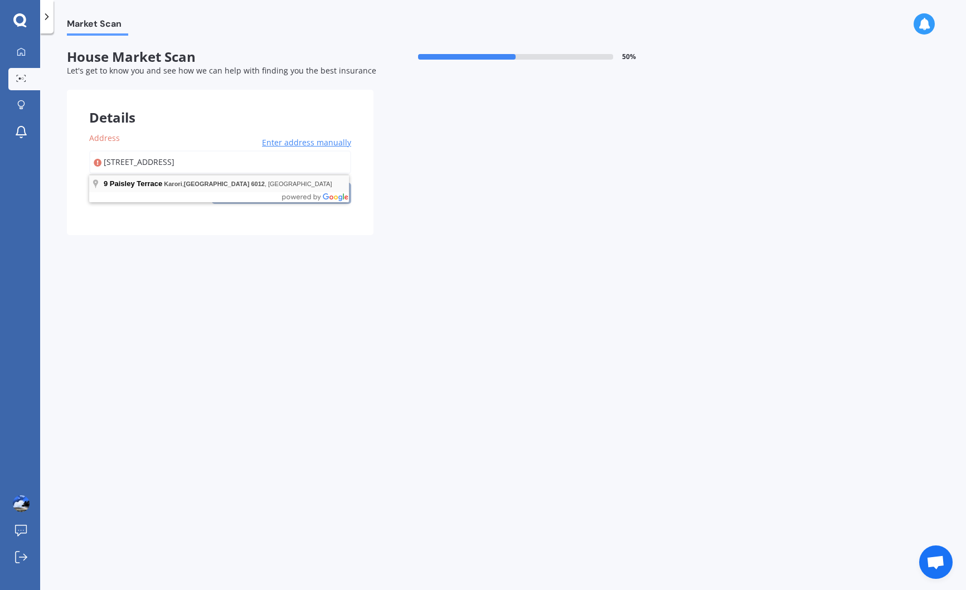
type input "[STREET_ADDRESS]"
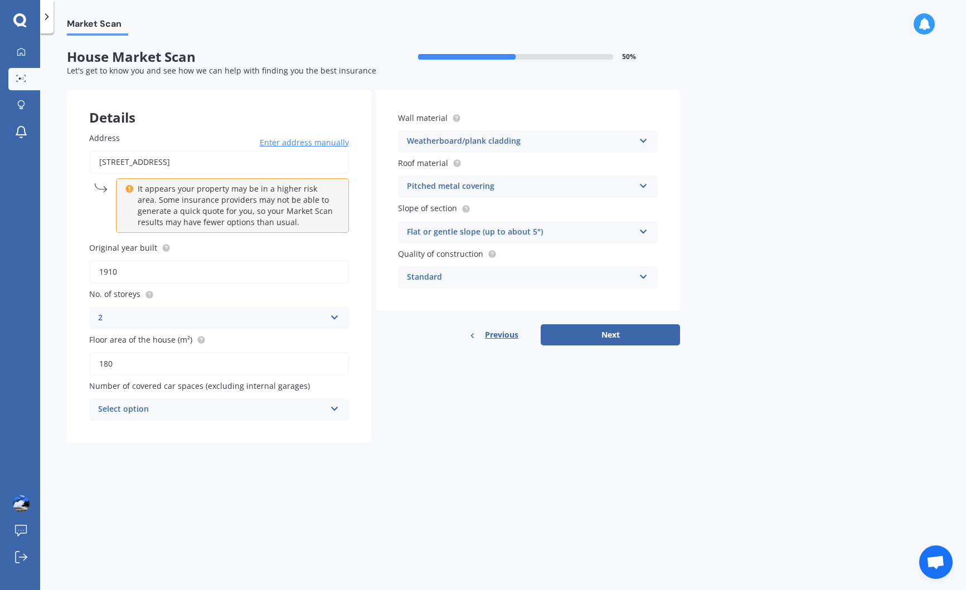
click at [334, 411] on icon at bounding box center [334, 407] width 9 height 8
click at [99, 454] on span "1" at bounding box center [101, 451] width 4 height 11
click at [613, 335] on button "Next" at bounding box center [610, 334] width 139 height 21
select select "26"
select select "04"
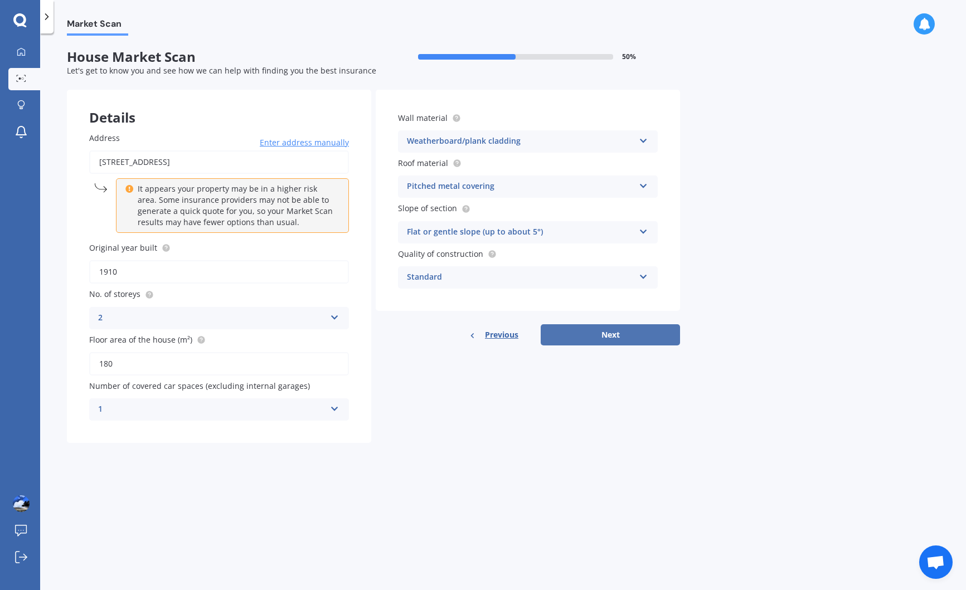
select select "1953"
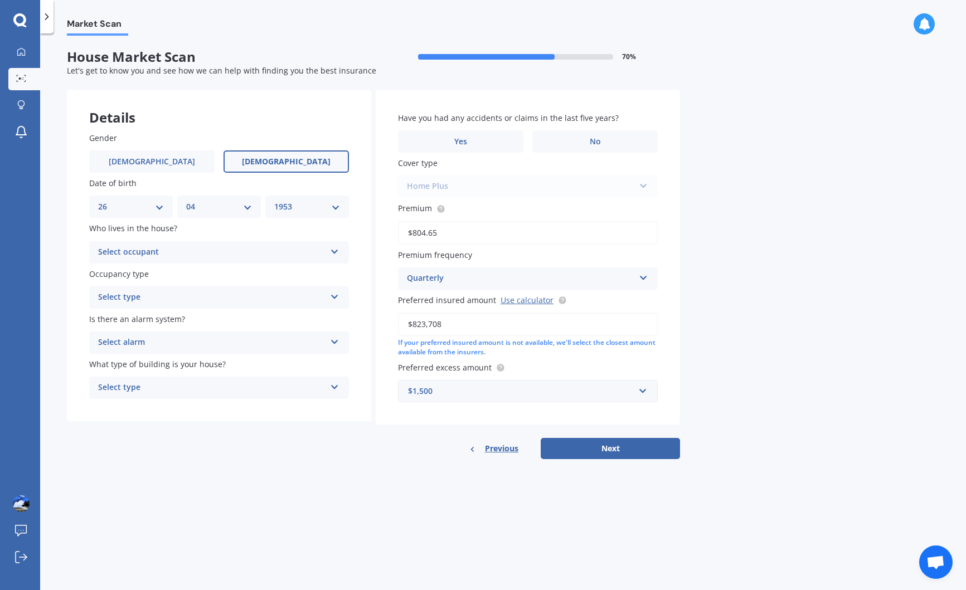
click at [333, 253] on icon at bounding box center [334, 250] width 9 height 8
click at [115, 275] on span "Owner" at bounding box center [111, 274] width 25 height 11
click at [334, 344] on icon at bounding box center [334, 340] width 9 height 8
click at [107, 410] on span "No" at bounding box center [104, 404] width 11 height 11
click at [334, 387] on icon at bounding box center [334, 385] width 9 height 8
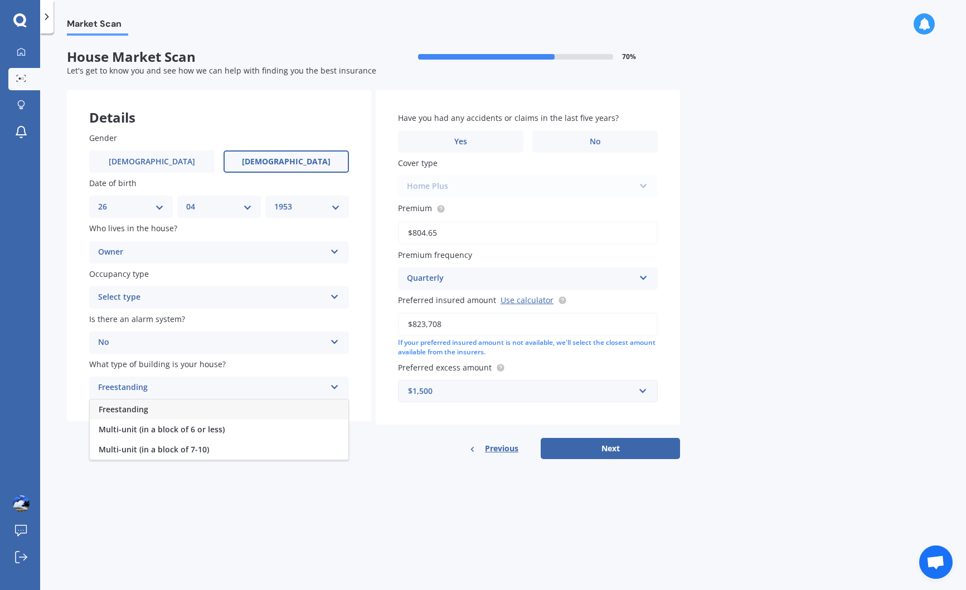
click at [116, 414] on span "Freestanding" at bounding box center [124, 409] width 50 height 11
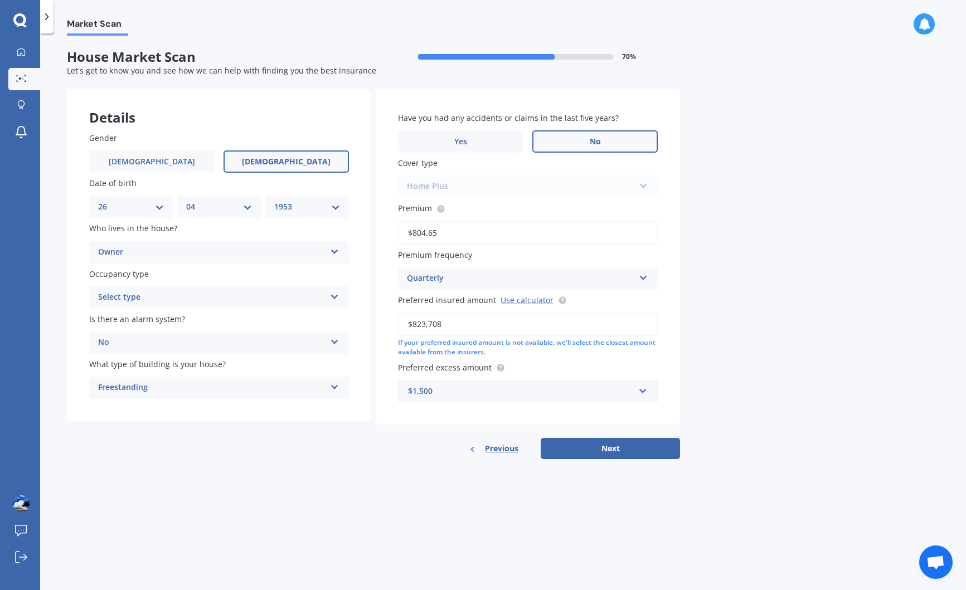
click at [591, 142] on span "No" at bounding box center [595, 141] width 11 height 9
click at [0, 0] on input "No" at bounding box center [0, 0] width 0 height 0
click at [614, 452] on button "Next" at bounding box center [610, 448] width 139 height 21
click at [333, 299] on icon at bounding box center [333, 296] width 9 height 8
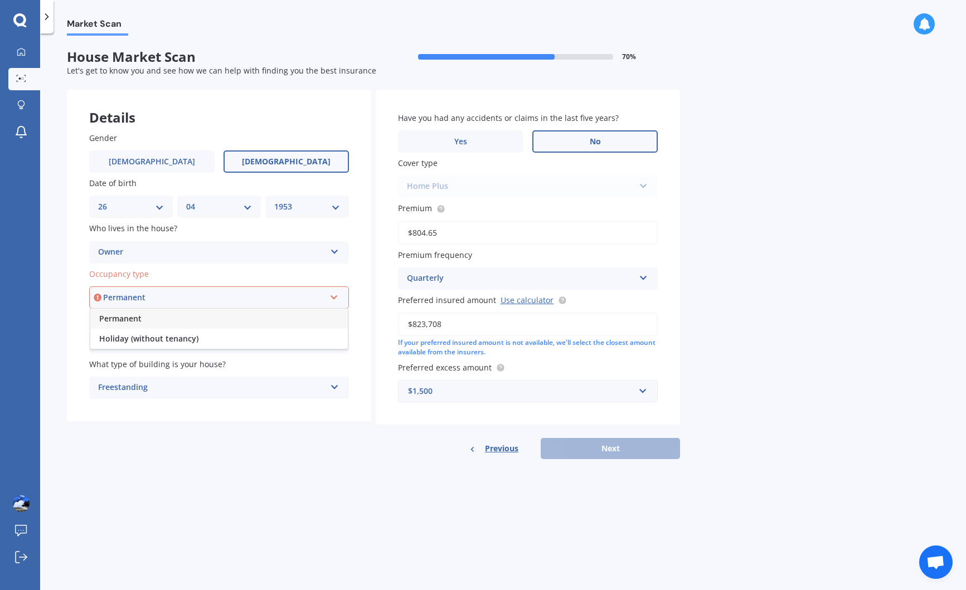
click at [129, 321] on span "Permanent" at bounding box center [120, 318] width 42 height 11
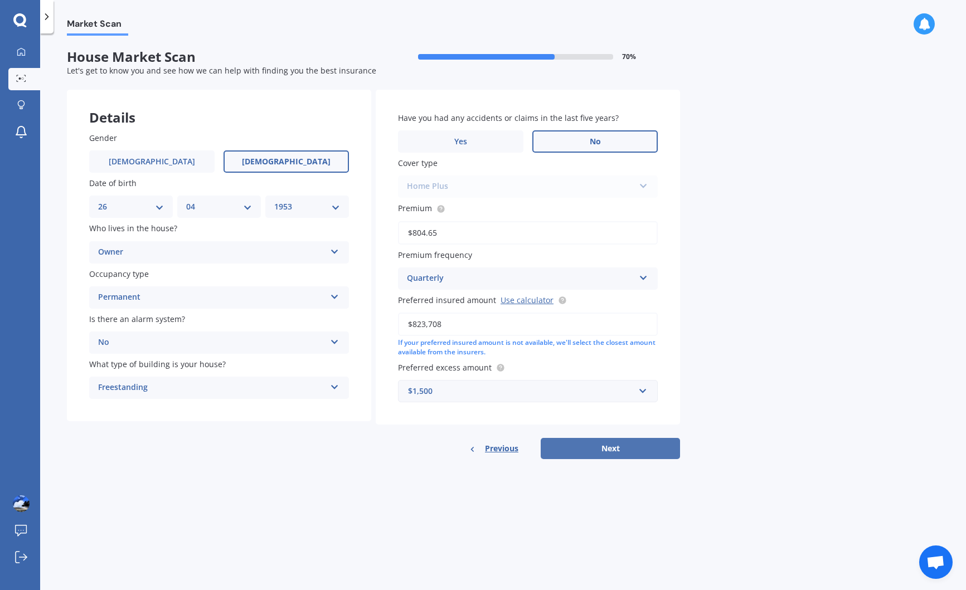
click at [598, 449] on button "Next" at bounding box center [610, 448] width 139 height 21
select select "26"
select select "04"
select select "1953"
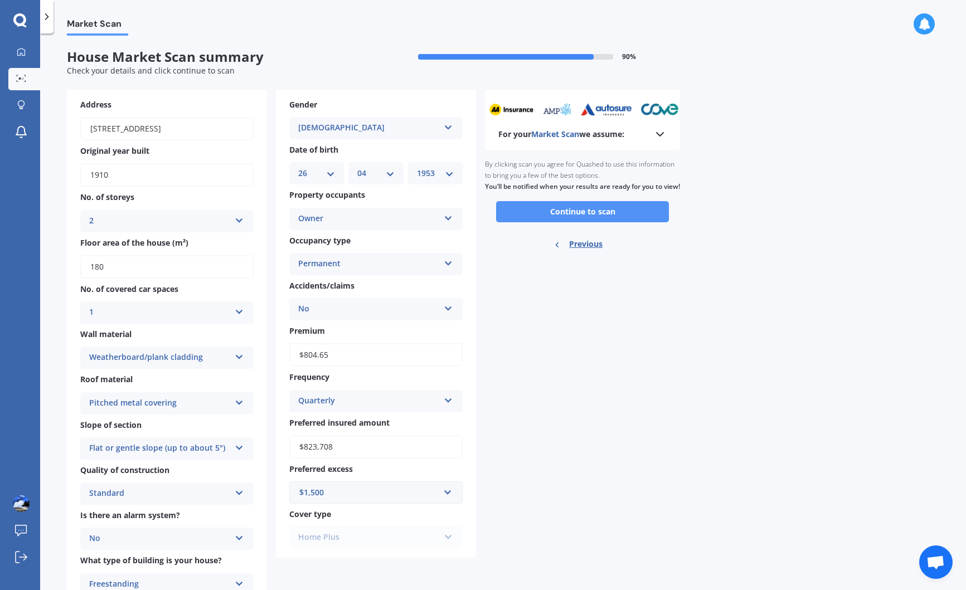
click at [572, 220] on button "Continue to scan" at bounding box center [582, 211] width 173 height 21
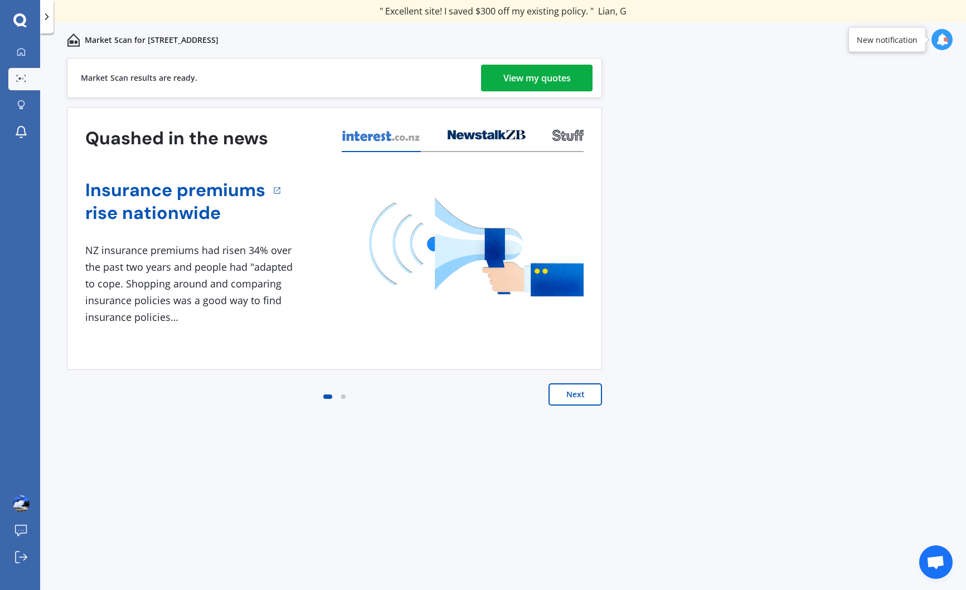
click at [522, 80] on div "View my quotes" at bounding box center [536, 78] width 67 height 27
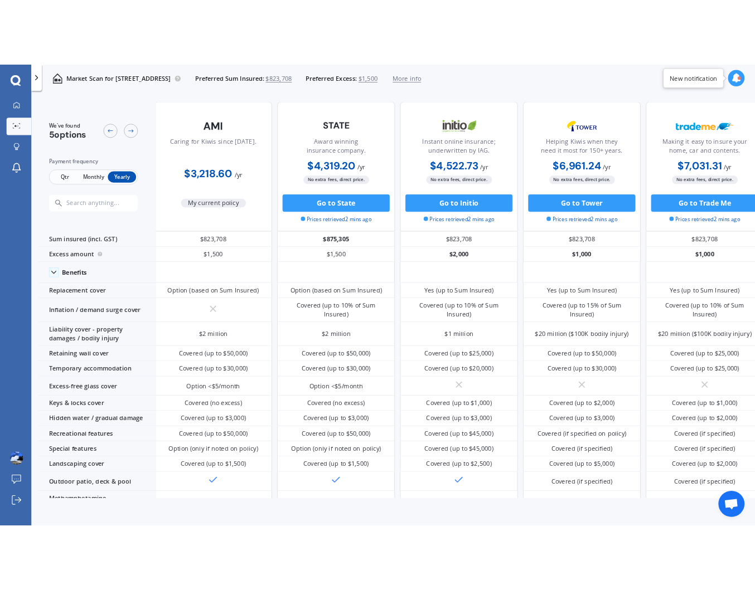
scroll to position [0, 7]
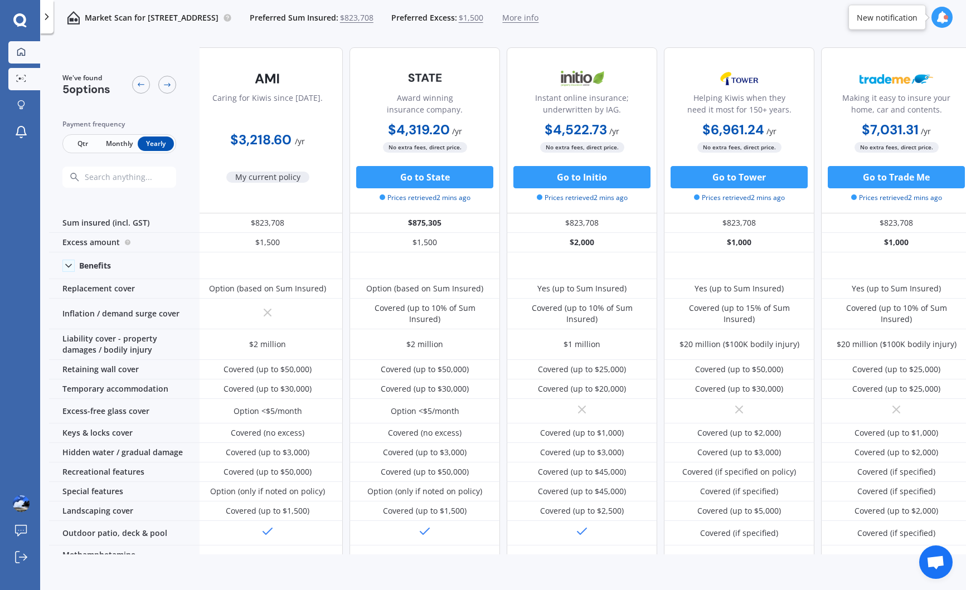
click at [21, 51] on icon at bounding box center [21, 51] width 9 height 9
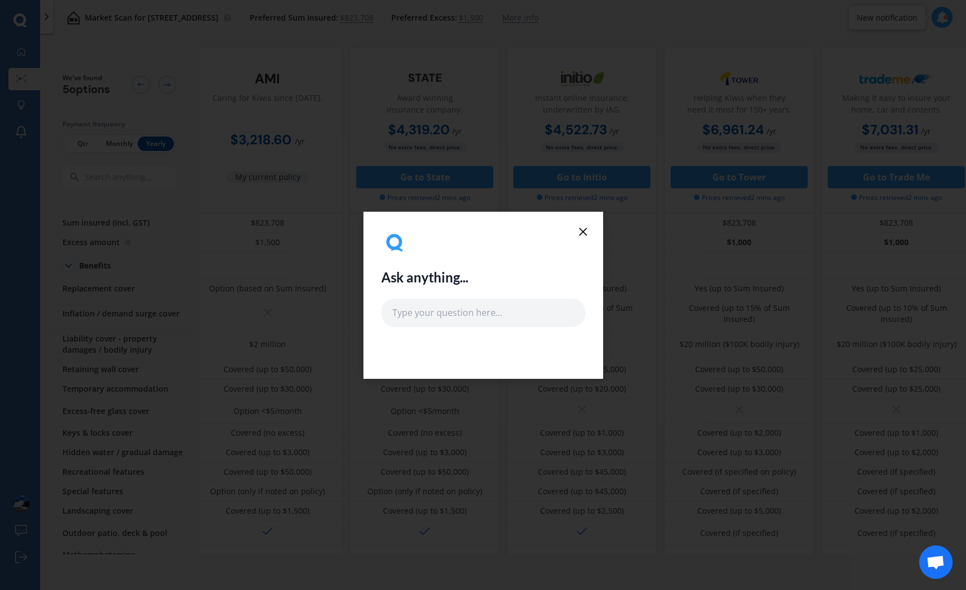
click at [586, 229] on line at bounding box center [583, 232] width 7 height 7
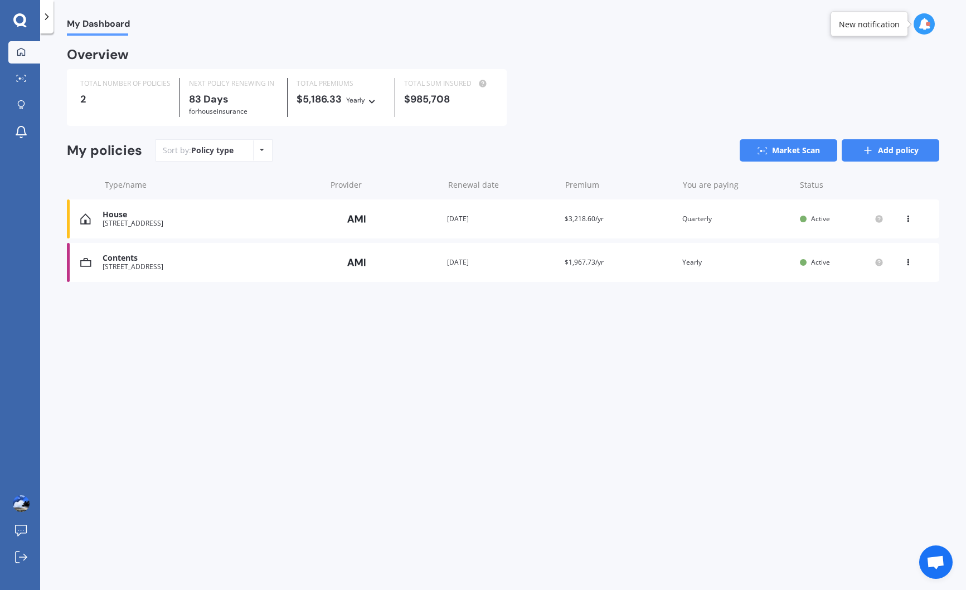
click at [885, 152] on link "Add policy" at bounding box center [891, 150] width 98 height 22
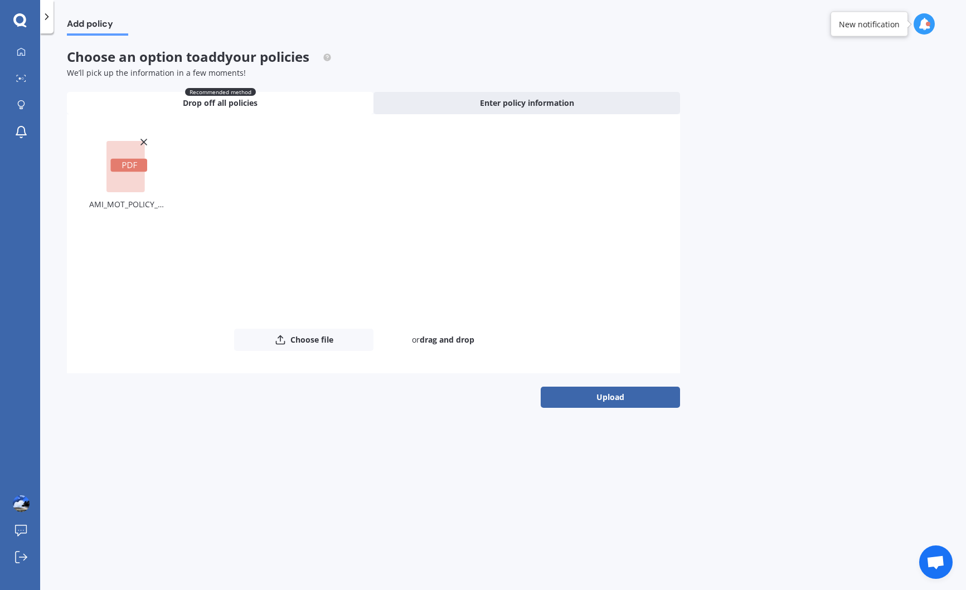
click at [134, 188] on rect at bounding box center [125, 166] width 38 height 51
click at [613, 398] on button "Upload" at bounding box center [610, 397] width 139 height 21
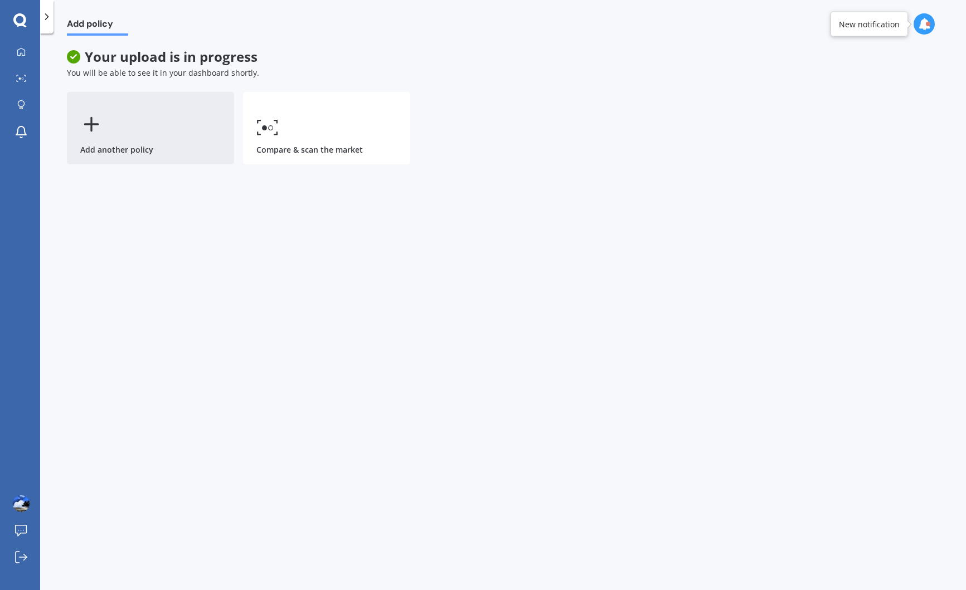
click at [90, 124] on line at bounding box center [91, 124] width 13 height 0
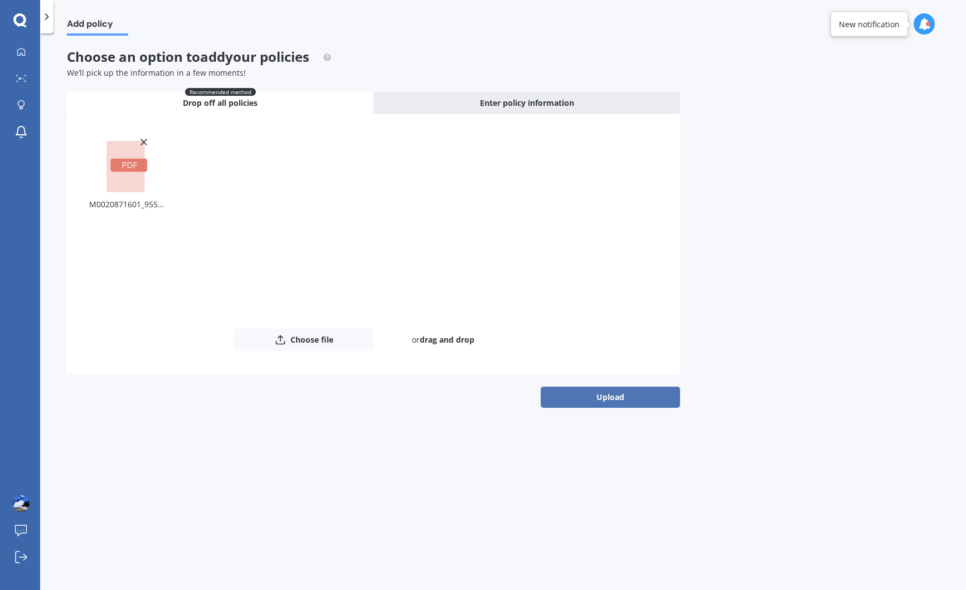
click at [608, 397] on button "Upload" at bounding box center [610, 397] width 139 height 21
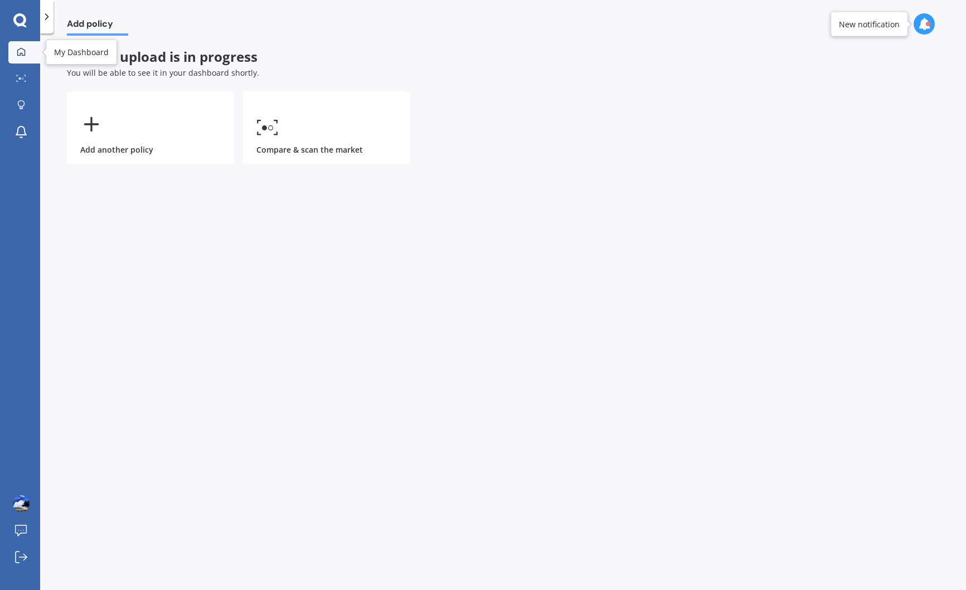
click at [14, 52] on div at bounding box center [21, 52] width 17 height 10
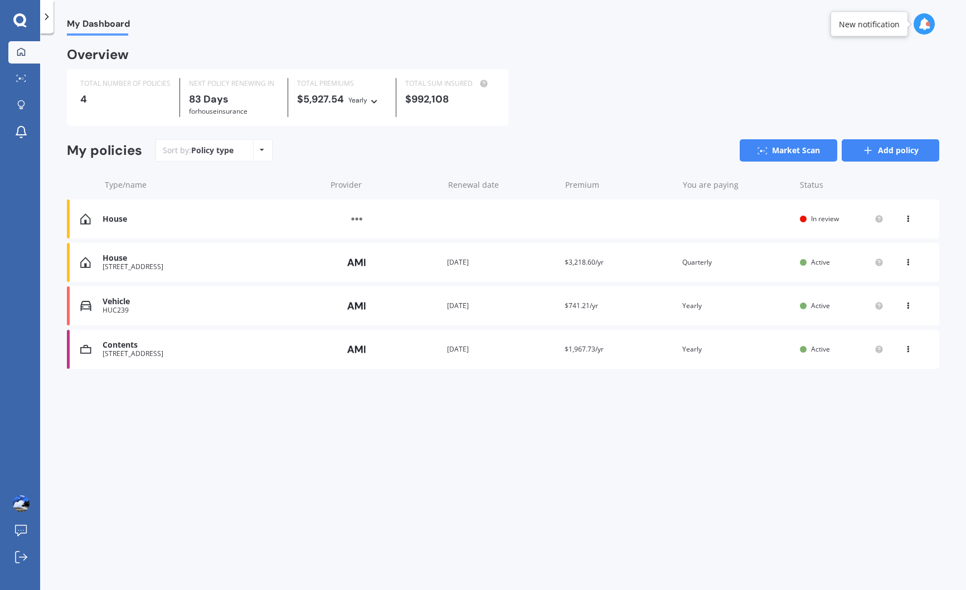
click at [860, 155] on link "Add policy" at bounding box center [891, 150] width 98 height 22
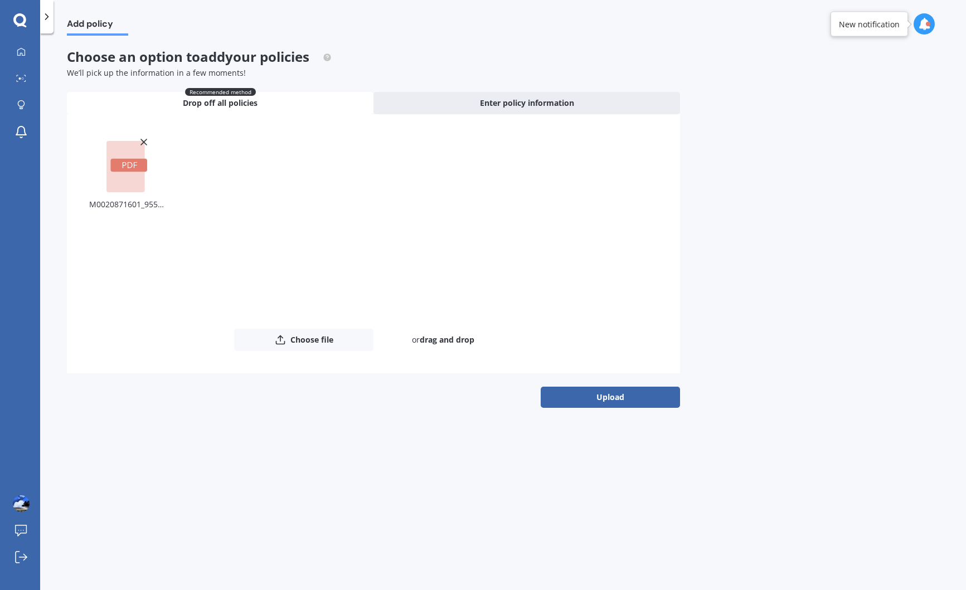
click at [127, 178] on rect at bounding box center [125, 166] width 38 height 51
click at [301, 343] on button "Choose file" at bounding box center [303, 340] width 139 height 22
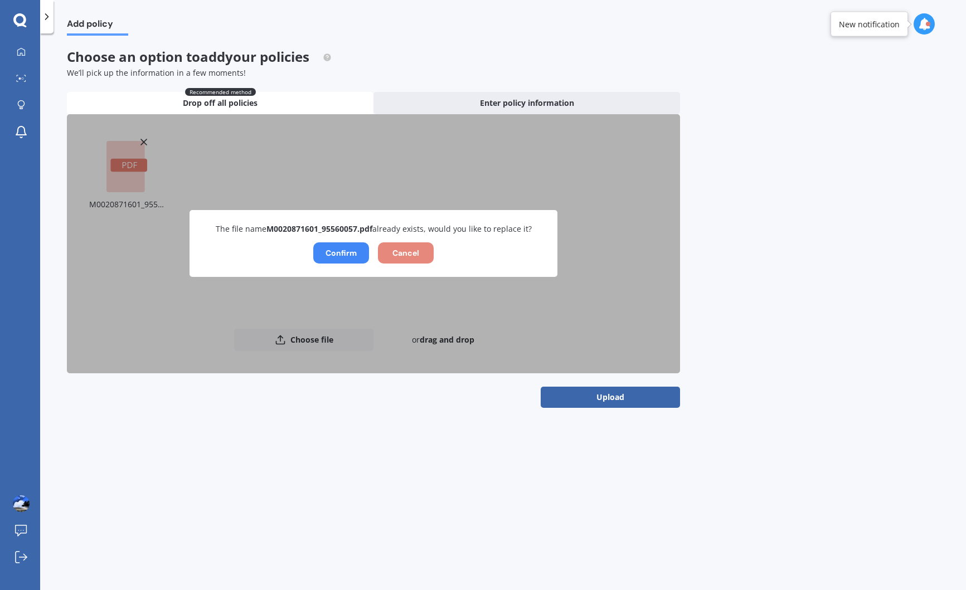
click at [414, 256] on button "Cancel" at bounding box center [406, 252] width 56 height 21
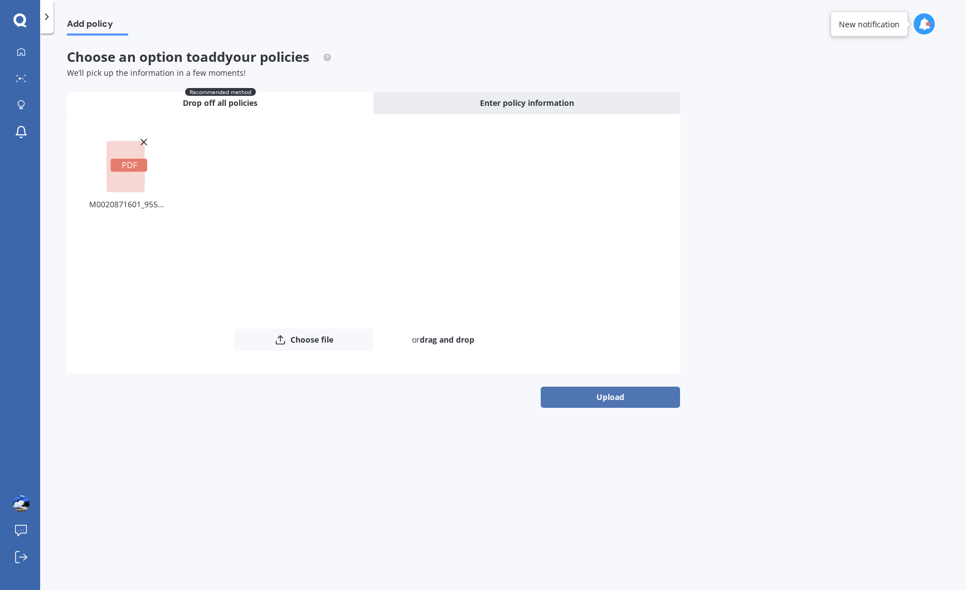
click at [610, 396] on button "Upload" at bounding box center [610, 397] width 139 height 21
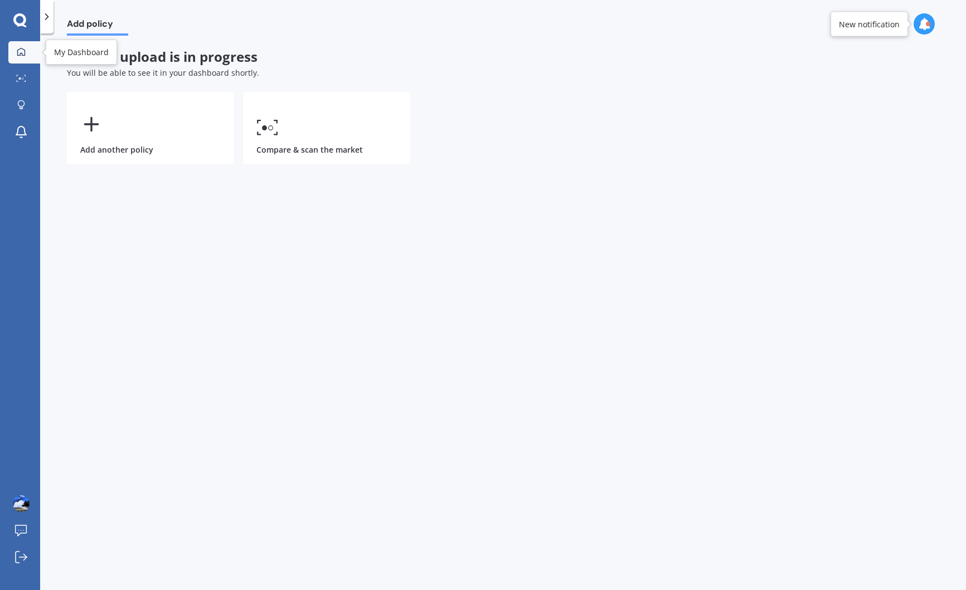
click at [19, 50] on icon at bounding box center [21, 51] width 9 height 9
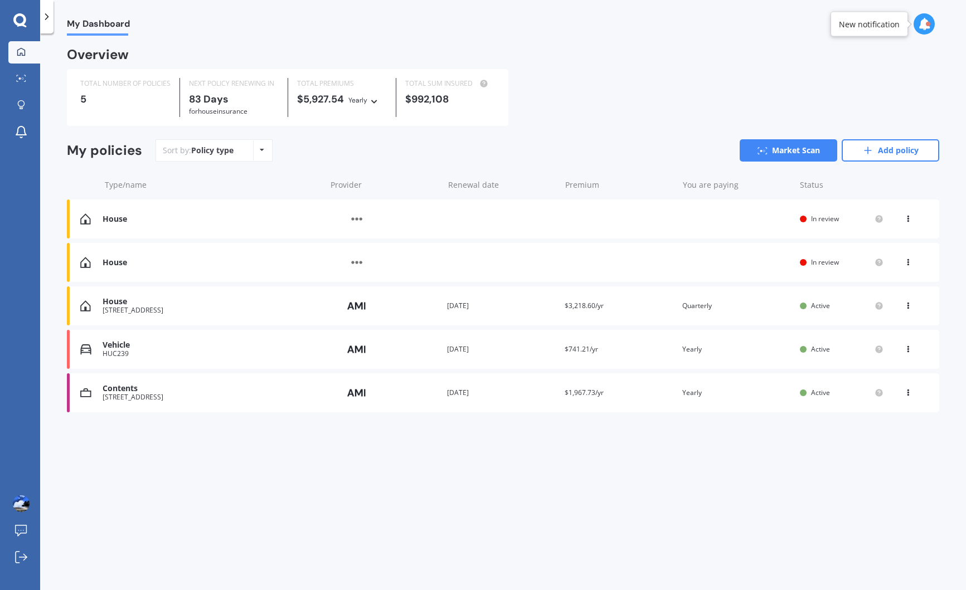
click at [117, 219] on div "House" at bounding box center [211, 219] width 217 height 9
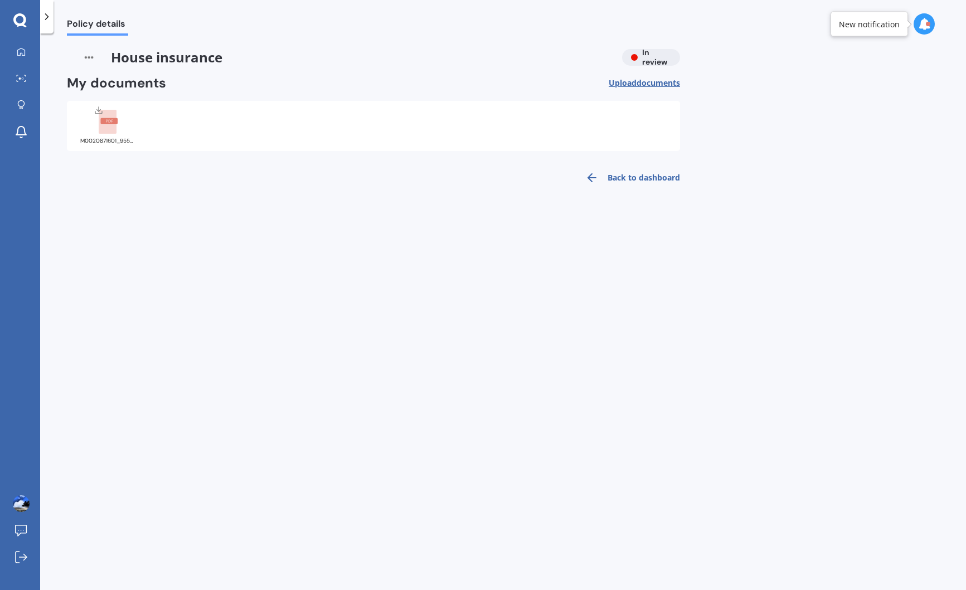
click at [109, 120] on rect at bounding box center [108, 121] width 17 height 6
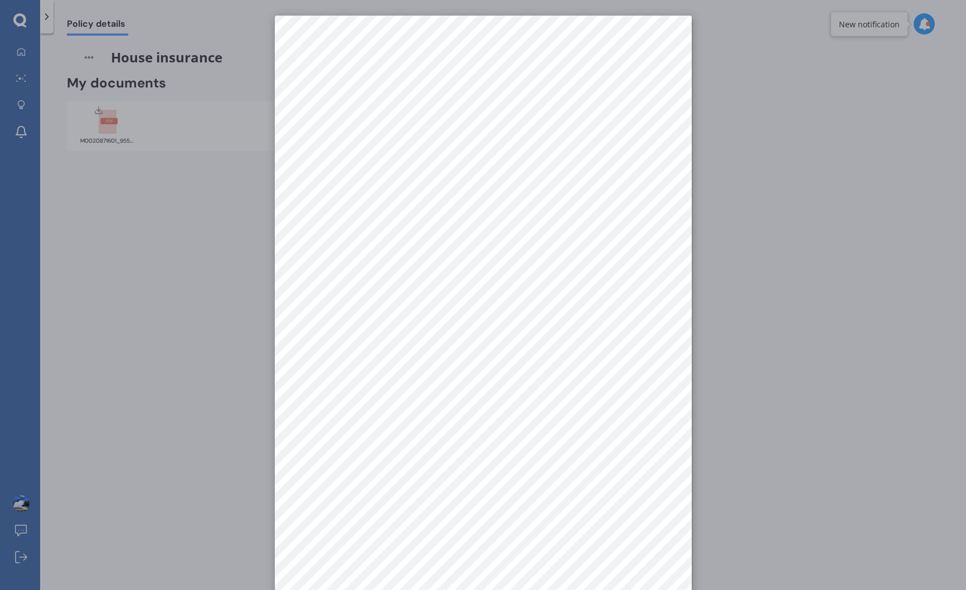
click at [20, 51] on div at bounding box center [483, 295] width 966 height 590
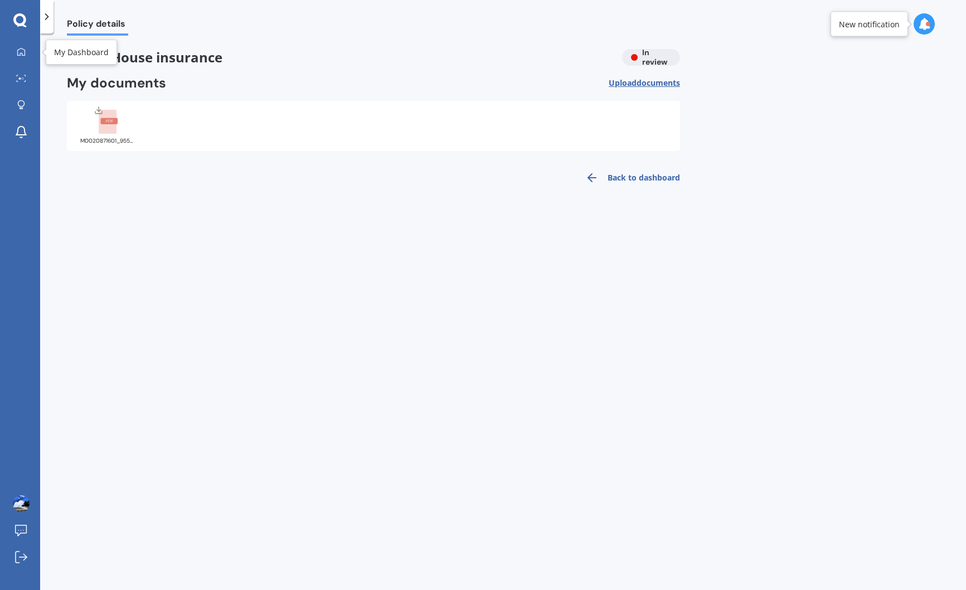
click at [20, 51] on icon at bounding box center [21, 51] width 9 height 9
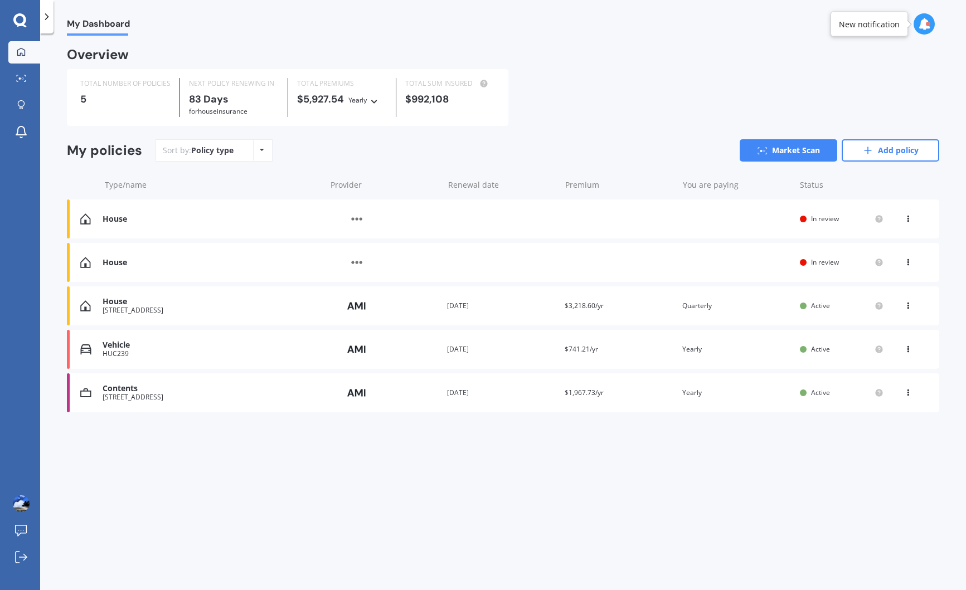
click at [908, 219] on icon at bounding box center [908, 217] width 8 height 7
click at [908, 219] on div "View option" at bounding box center [883, 219] width 110 height 20
click at [908, 219] on icon at bounding box center [908, 217] width 8 height 7
click at [892, 237] on div "View policy" at bounding box center [883, 240] width 110 height 22
click at [90, 219] on img at bounding box center [85, 219] width 11 height 11
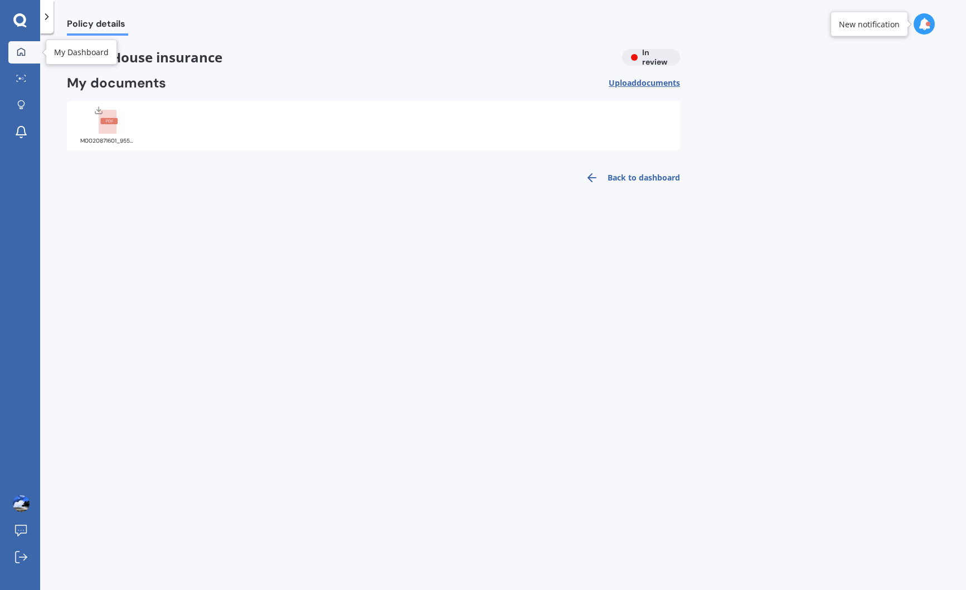
click at [23, 52] on icon at bounding box center [21, 51] width 9 height 9
